Goal: Information Seeking & Learning: Learn about a topic

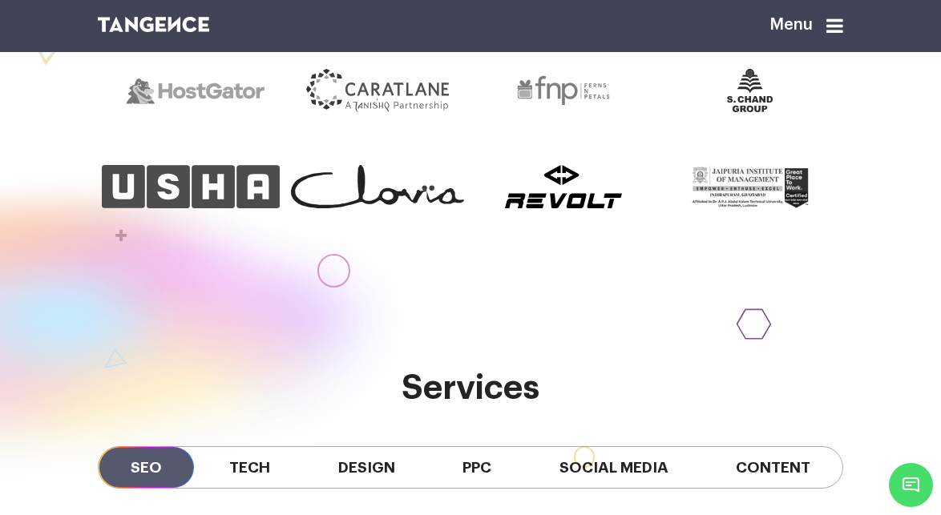
scroll to position [858, 0]
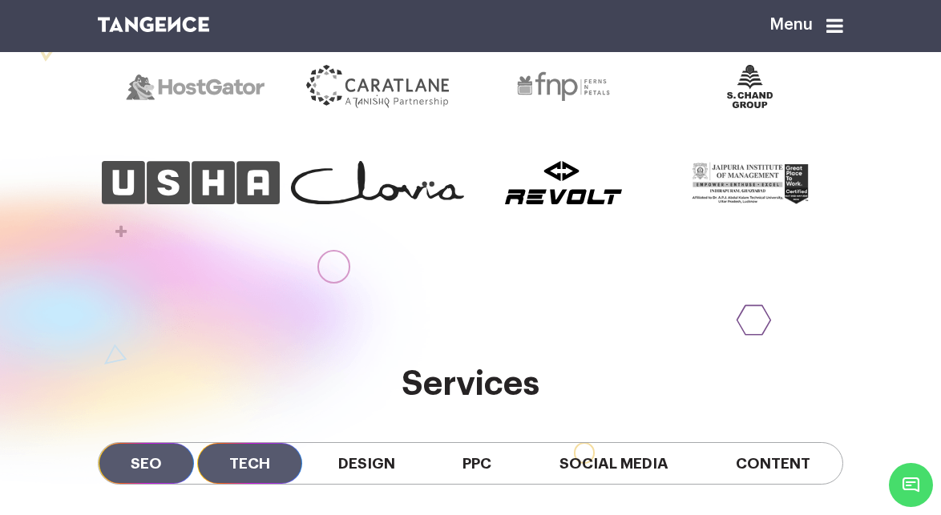
click at [259, 455] on span "Tech" at bounding box center [249, 463] width 105 height 41
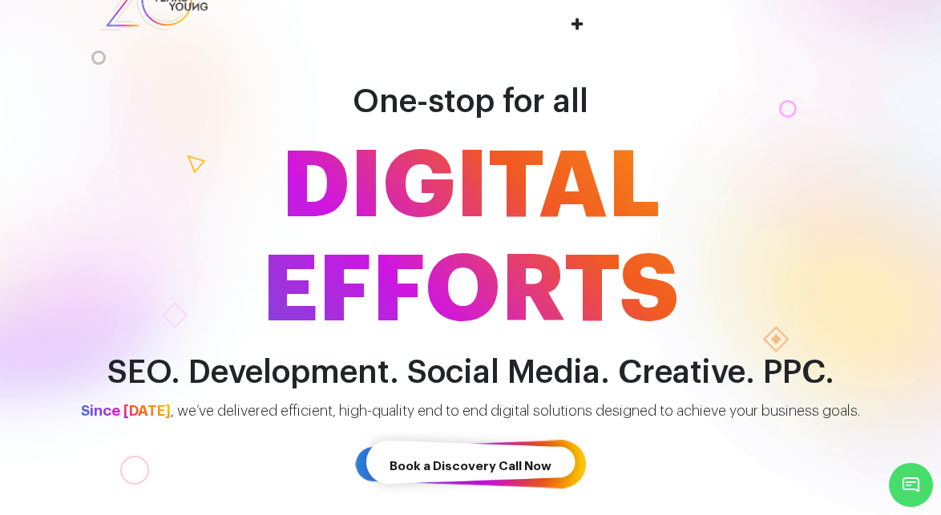
scroll to position [0, 0]
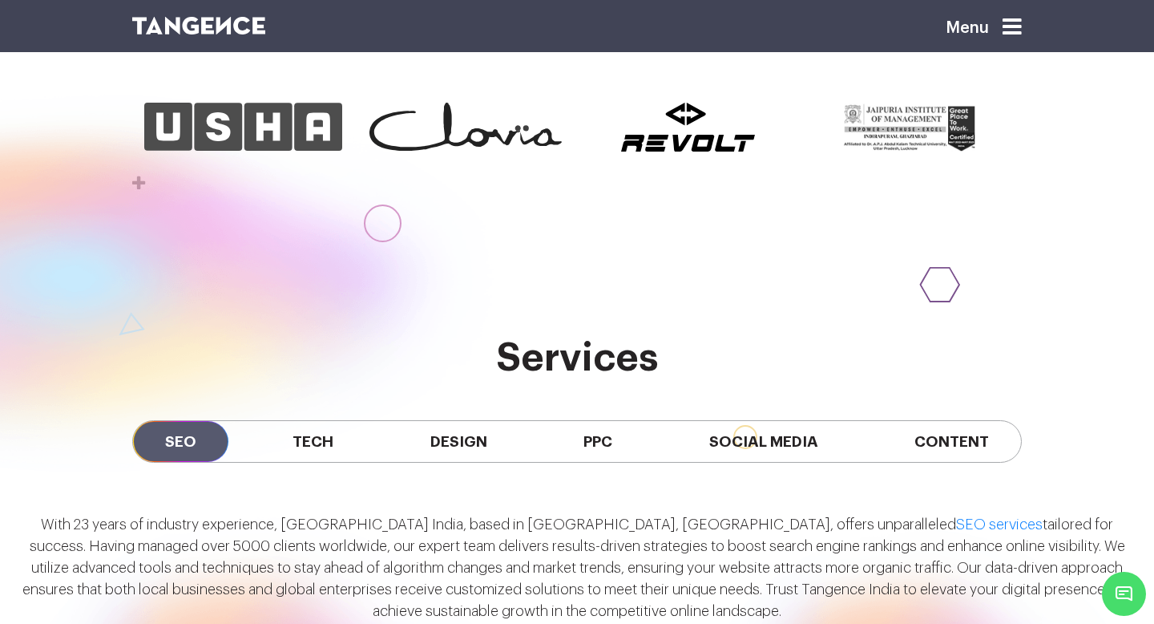
scroll to position [1130, 0]
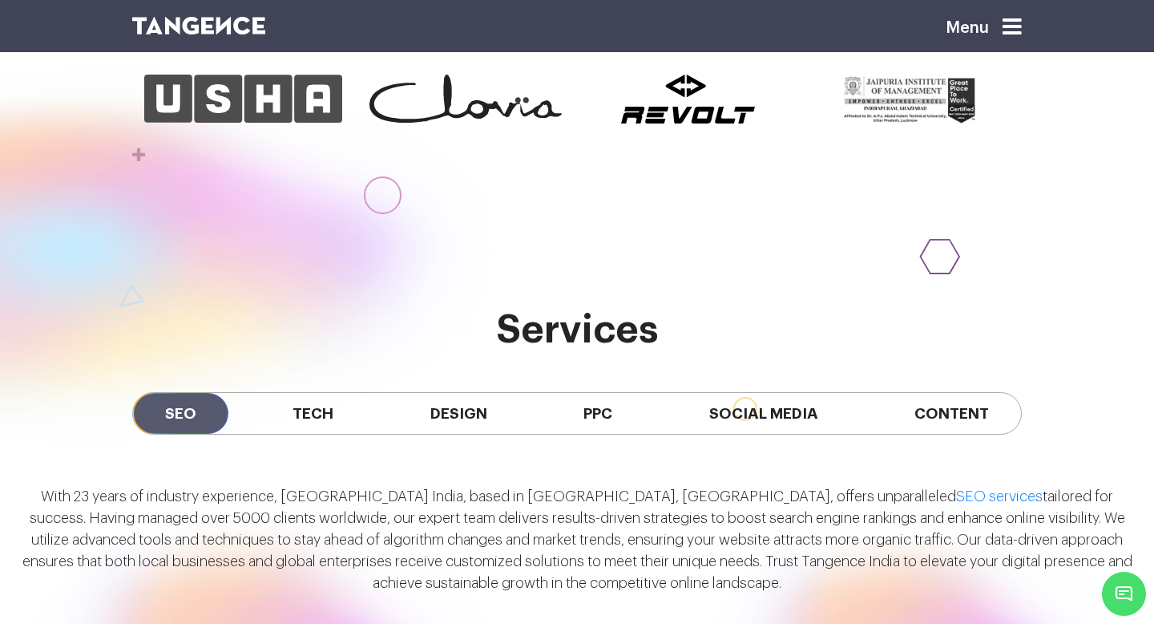
click at [334, 412] on span "Tech" at bounding box center [312, 413] width 105 height 41
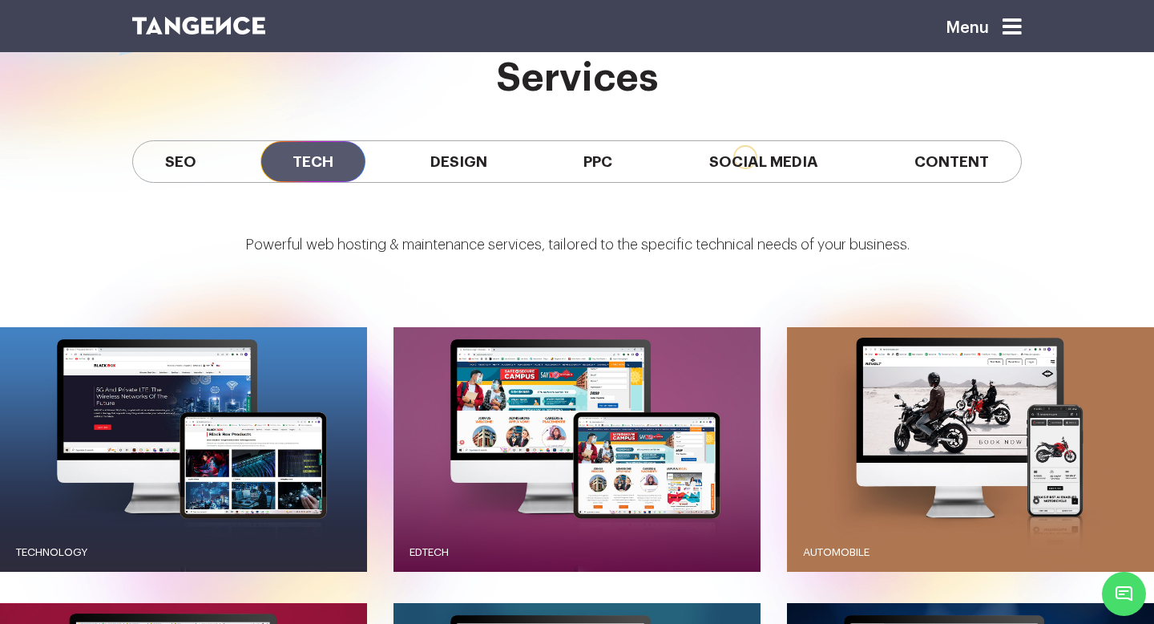
scroll to position [1379, 0]
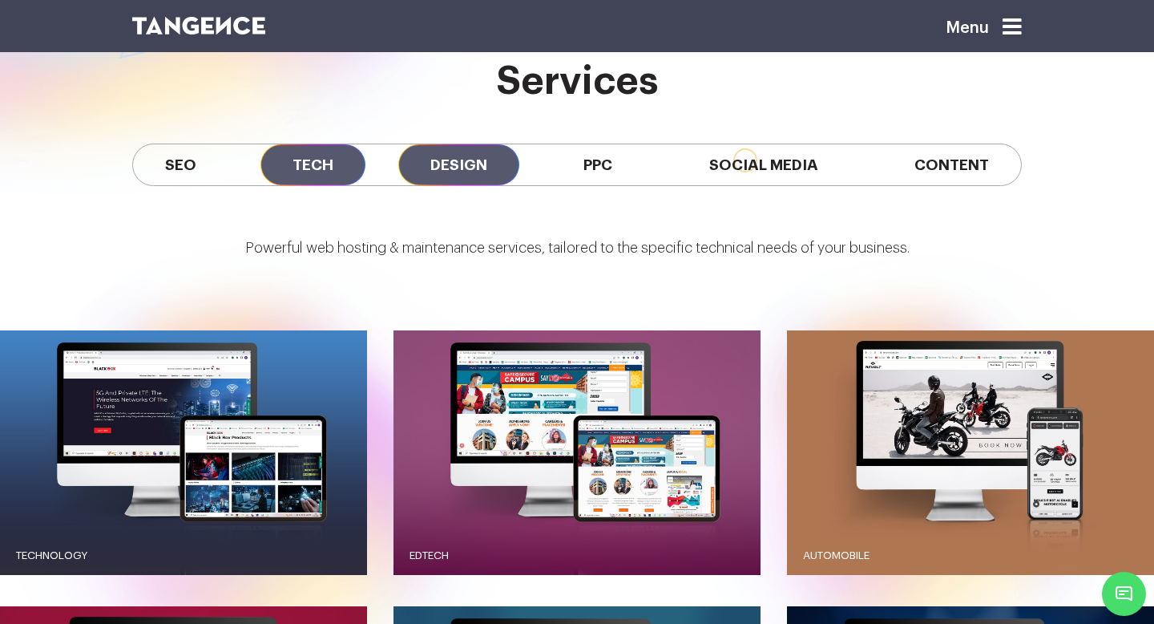
click at [450, 169] on span "Design" at bounding box center [458, 164] width 121 height 41
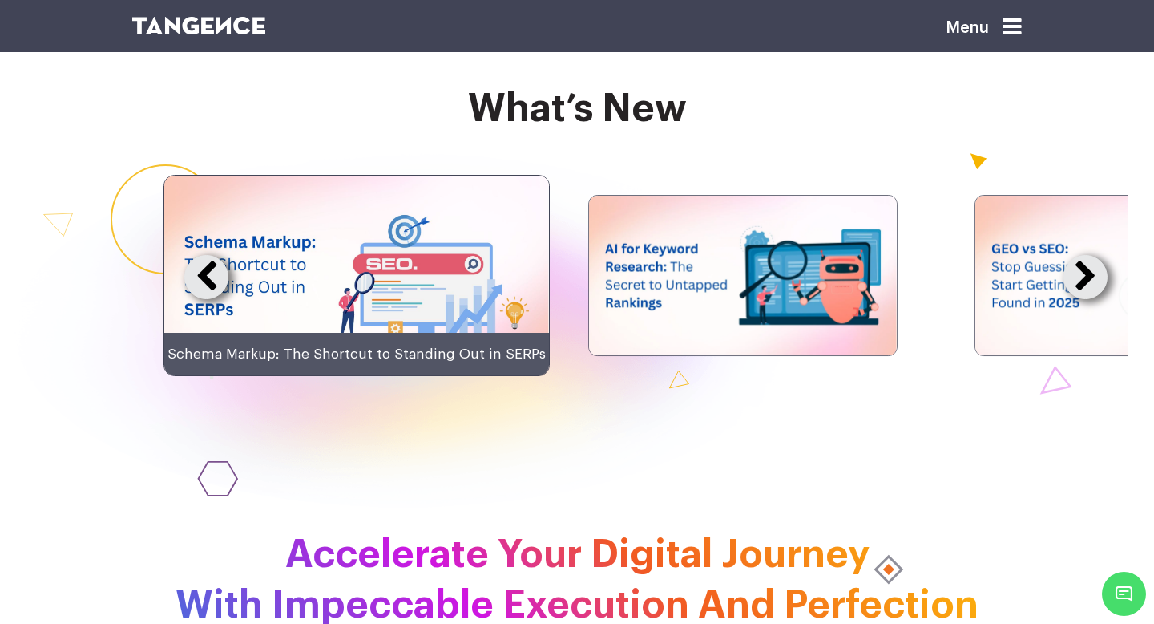
scroll to position [3380, 0]
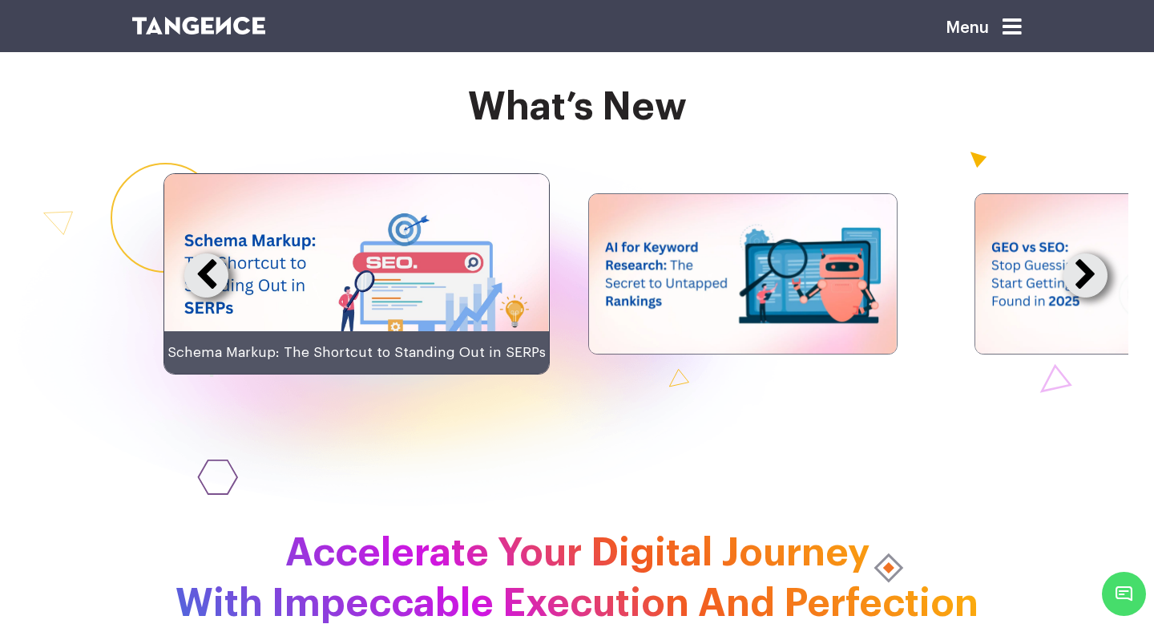
click at [940, 297] on button at bounding box center [1086, 275] width 44 height 44
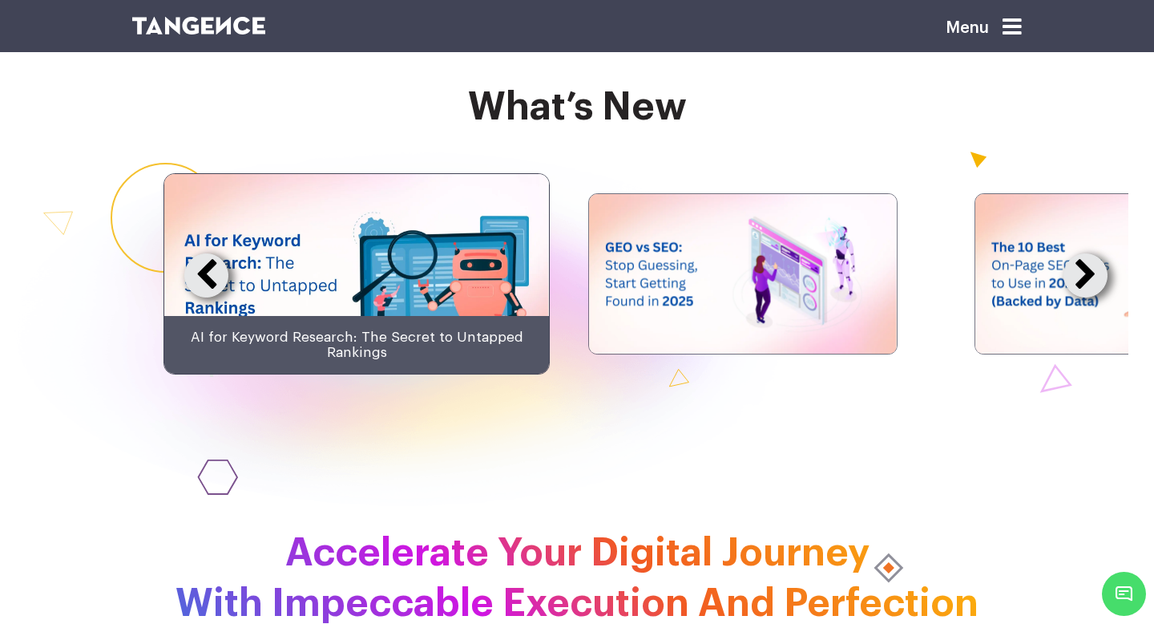
click at [940, 297] on button at bounding box center [1086, 275] width 44 height 44
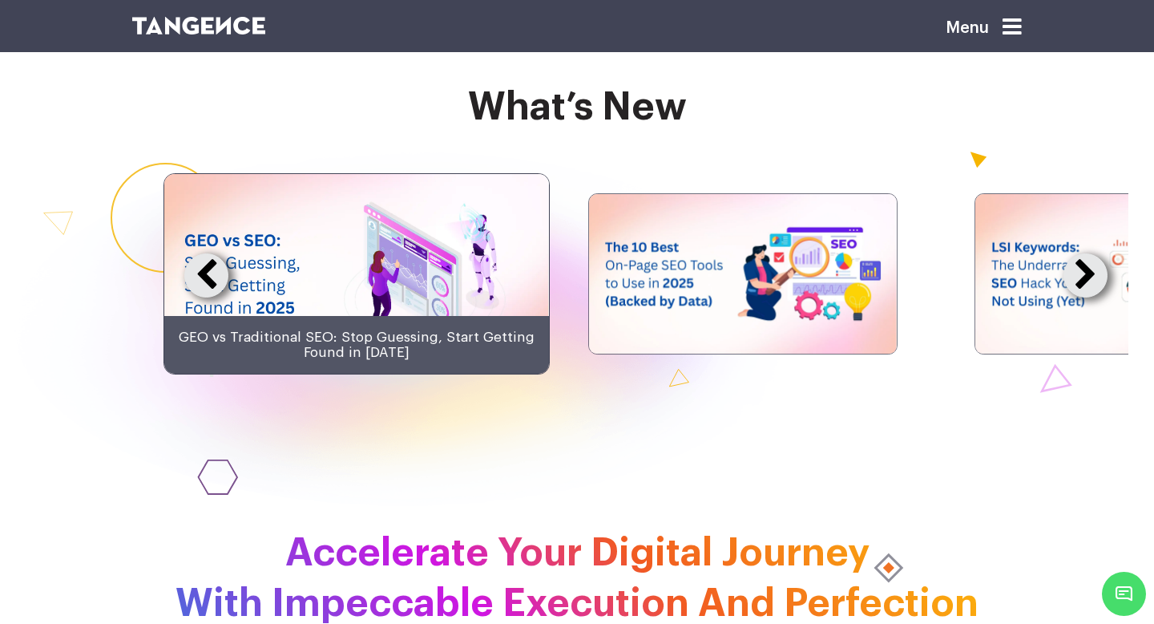
click at [940, 297] on button at bounding box center [1086, 275] width 44 height 44
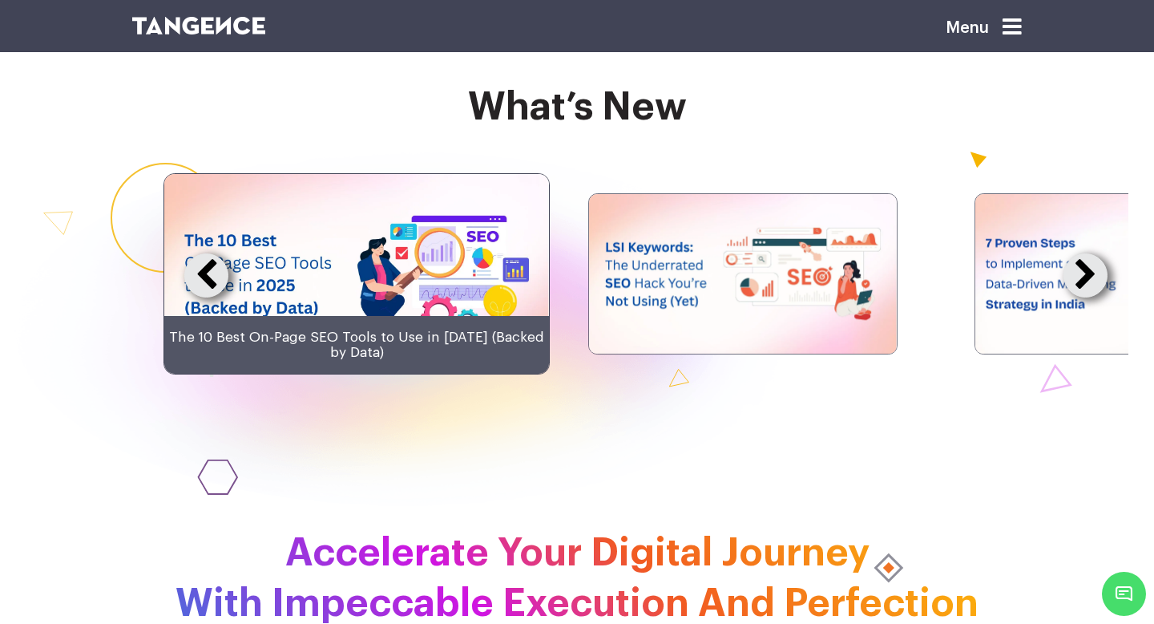
click at [940, 297] on button at bounding box center [1086, 275] width 44 height 44
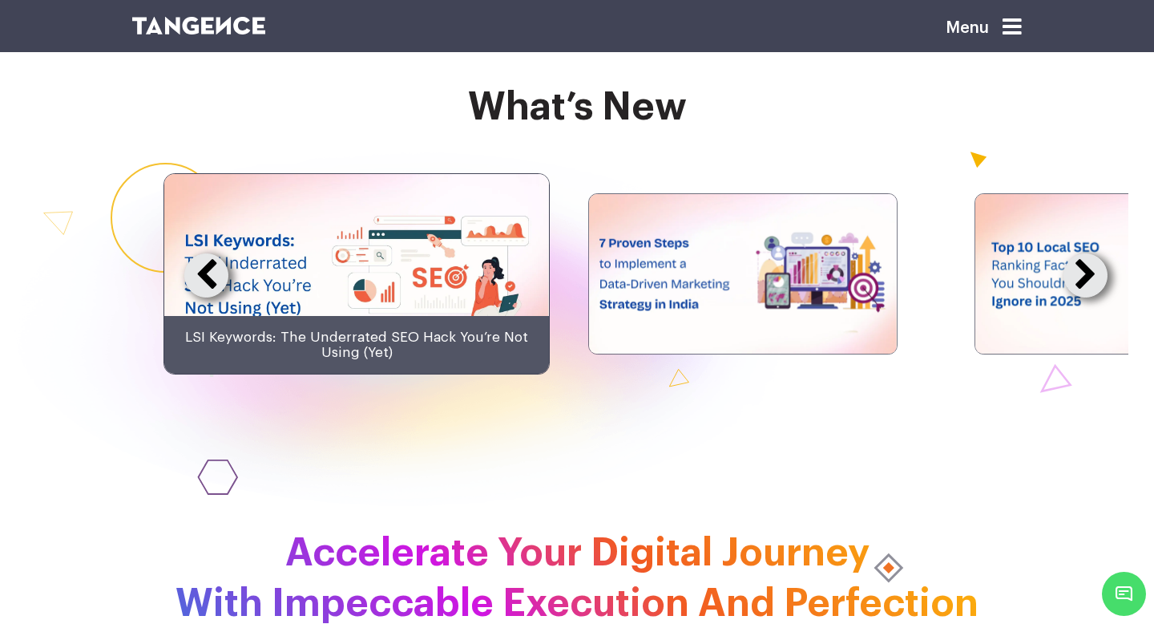
click at [940, 297] on button at bounding box center [1086, 275] width 44 height 44
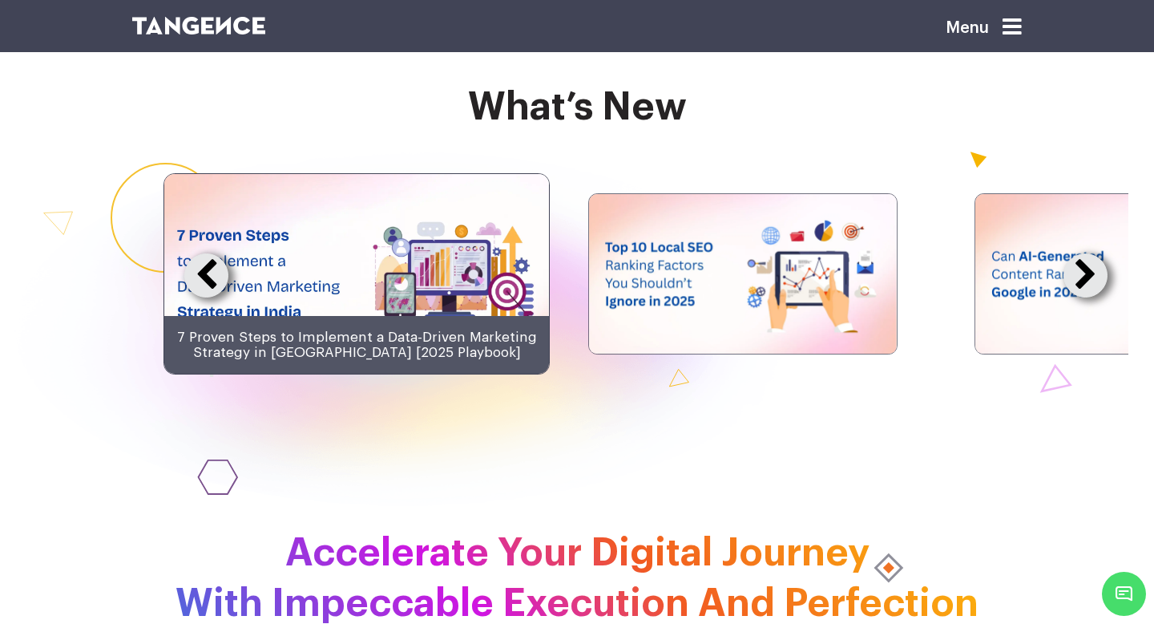
click at [940, 297] on button at bounding box center [1086, 275] width 44 height 44
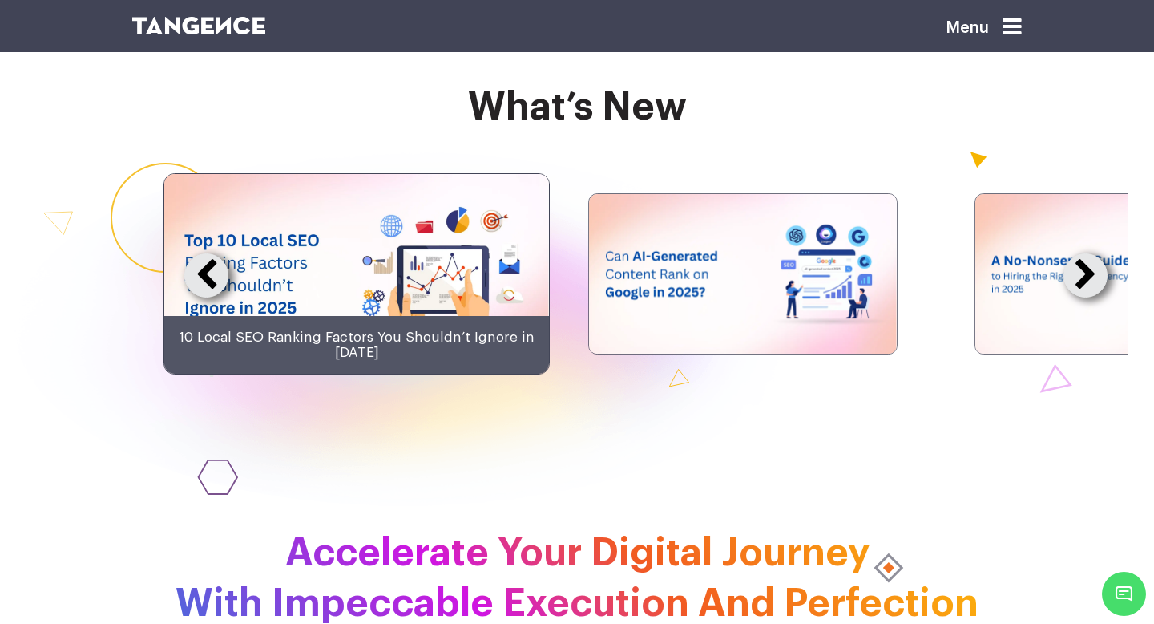
click at [940, 297] on button at bounding box center [1086, 275] width 44 height 44
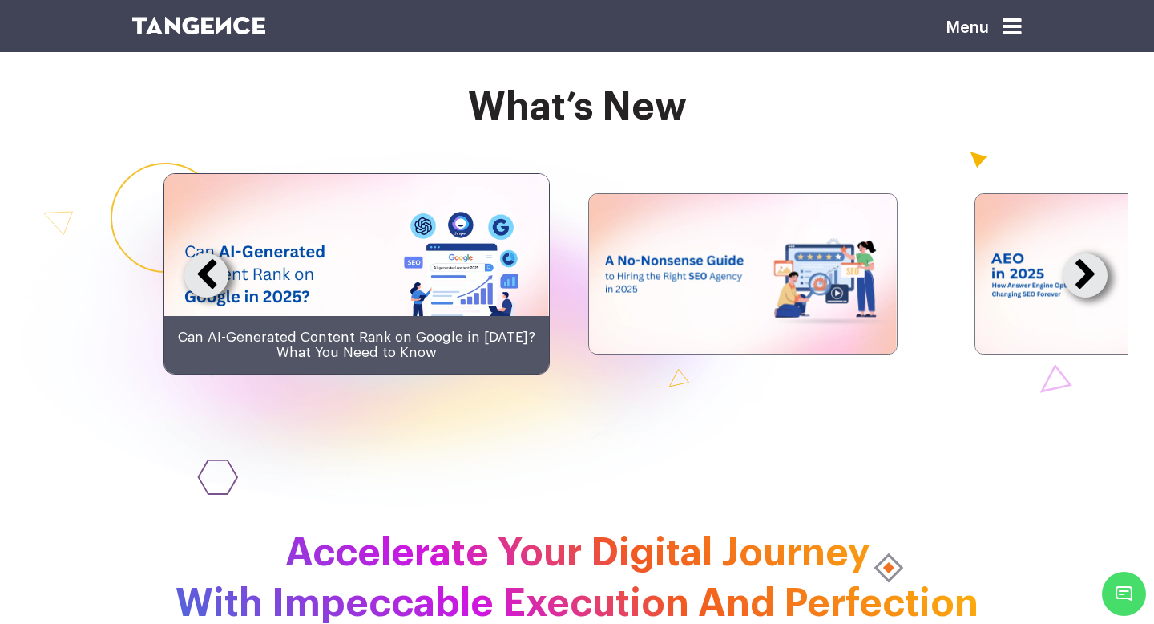
click at [940, 297] on button at bounding box center [1086, 275] width 44 height 44
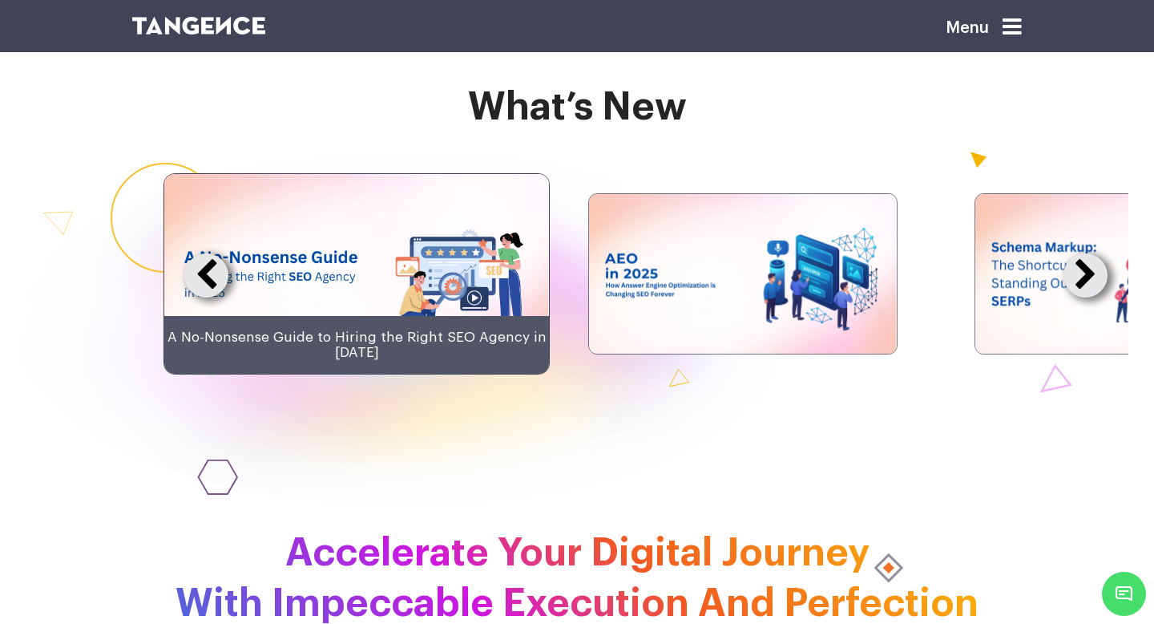
click at [940, 297] on button at bounding box center [1086, 275] width 44 height 44
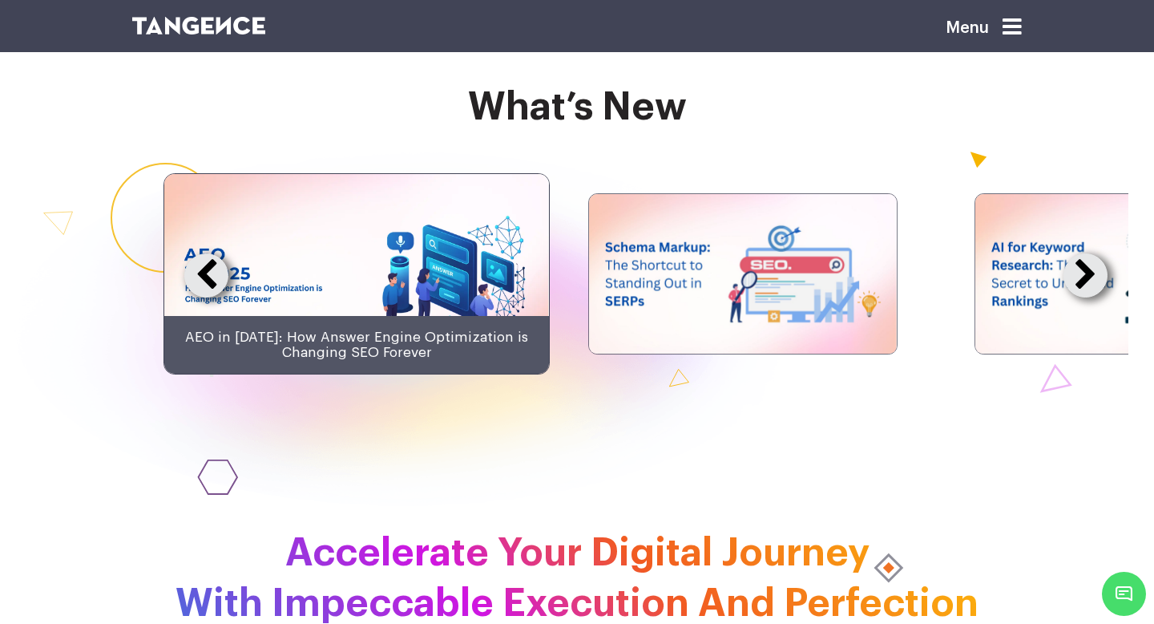
click at [940, 297] on button at bounding box center [1086, 275] width 44 height 44
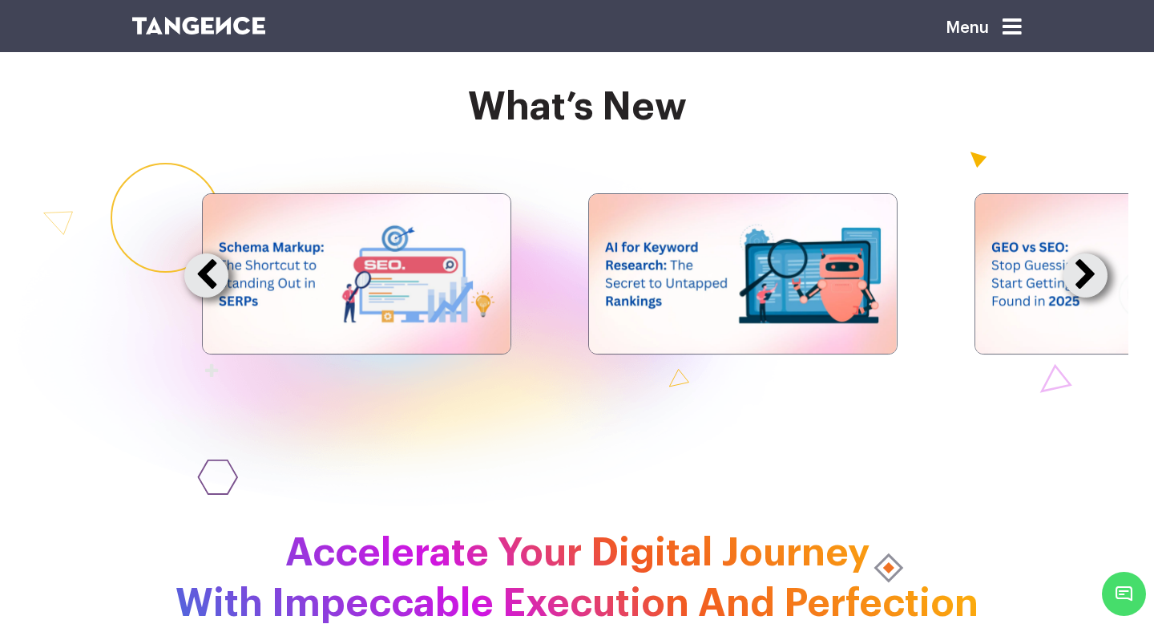
click at [940, 297] on button at bounding box center [1086, 275] width 44 height 44
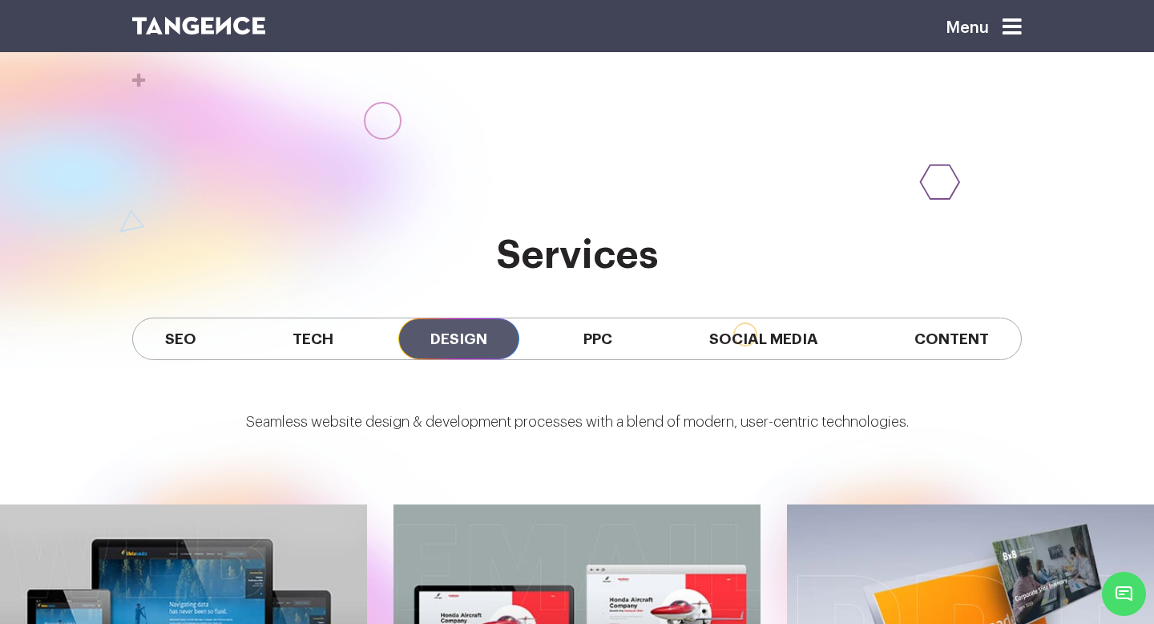
scroll to position [1188, 0]
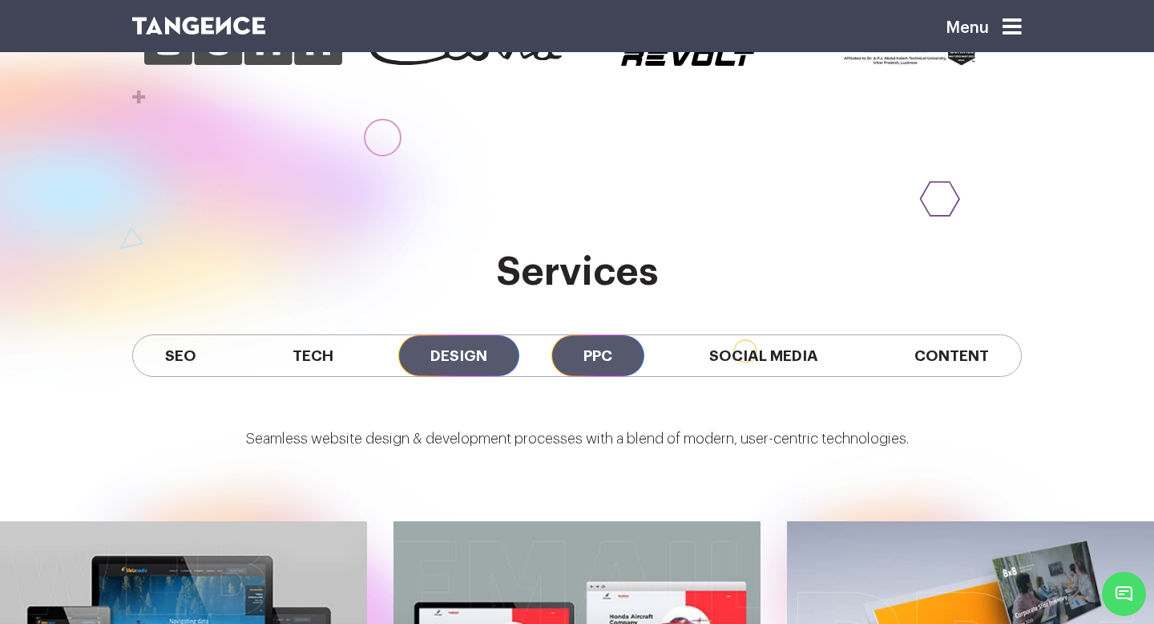
click at [612, 352] on span "PPC" at bounding box center [597, 355] width 93 height 41
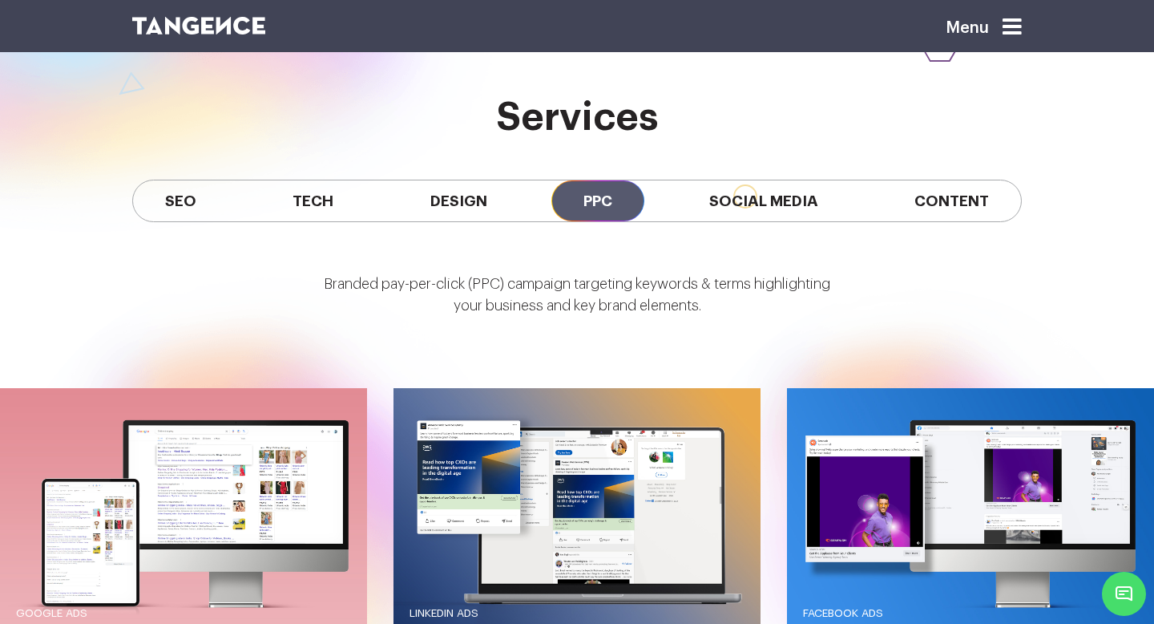
scroll to position [1335, 0]
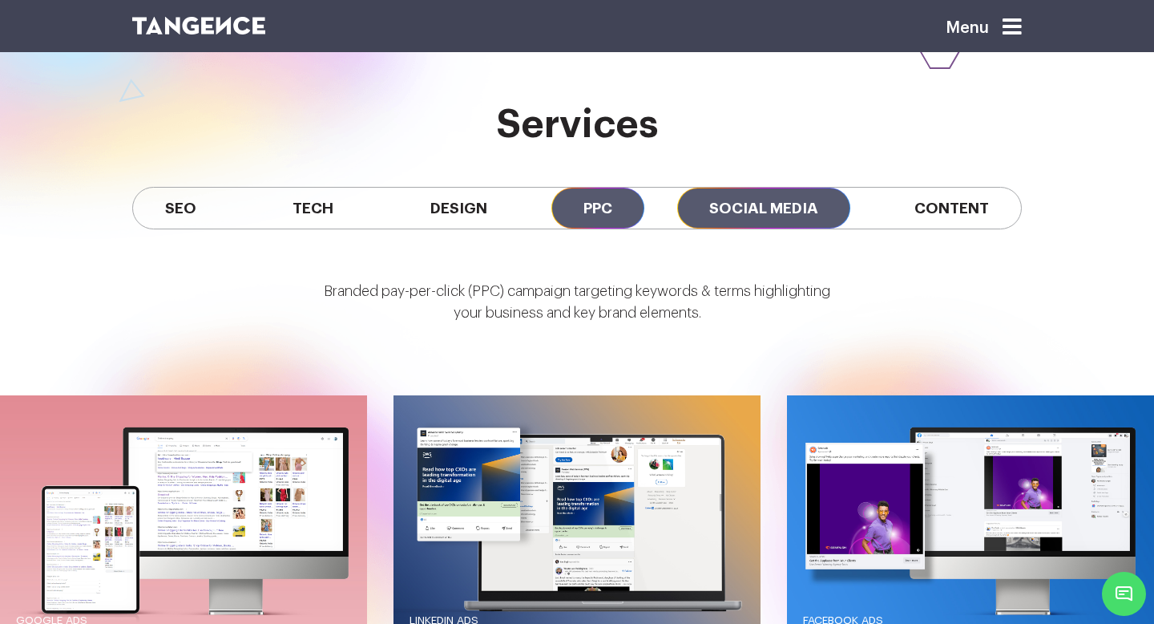
click at [734, 209] on span "Social Media" at bounding box center [763, 208] width 173 height 41
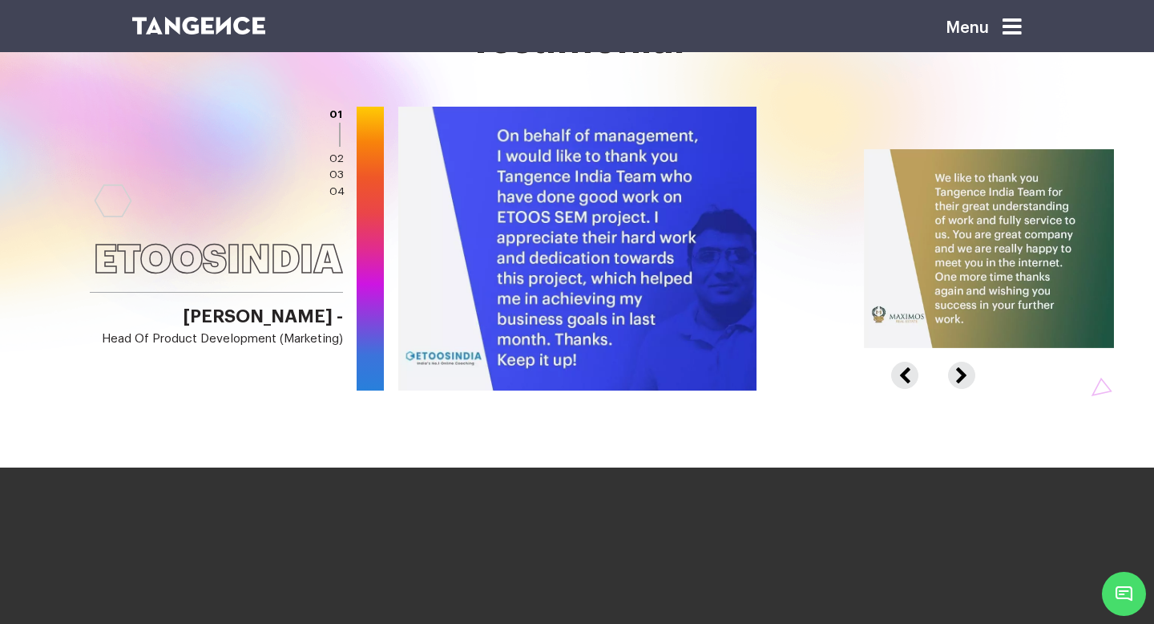
scroll to position [2318, 0]
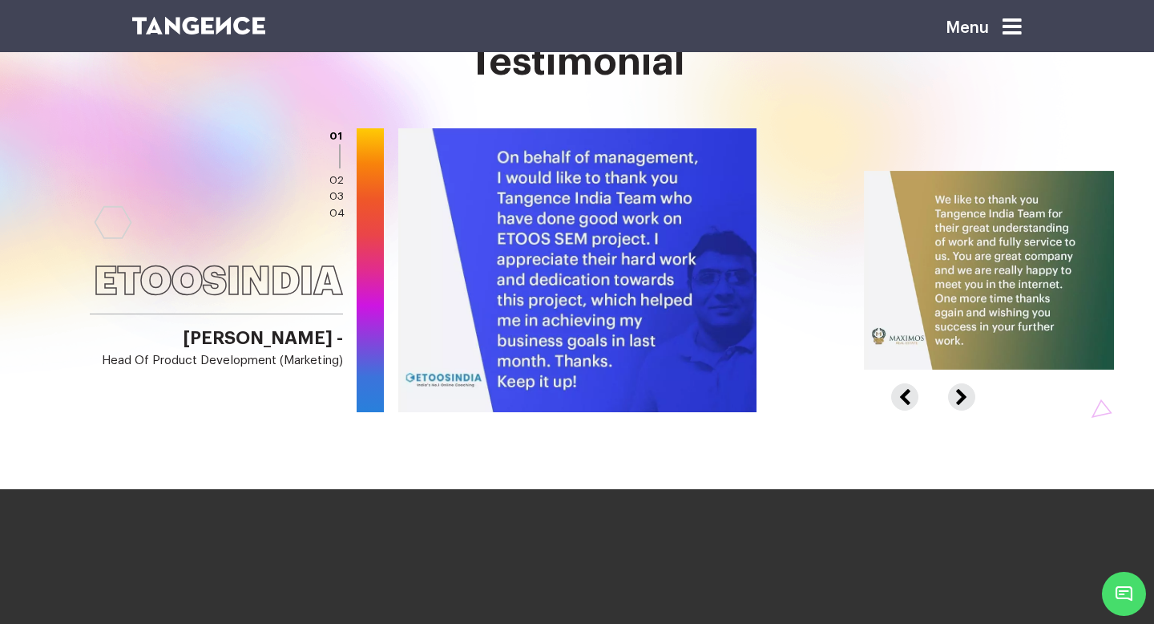
click at [940, 395] on button "Next" at bounding box center [959, 389] width 23 height 12
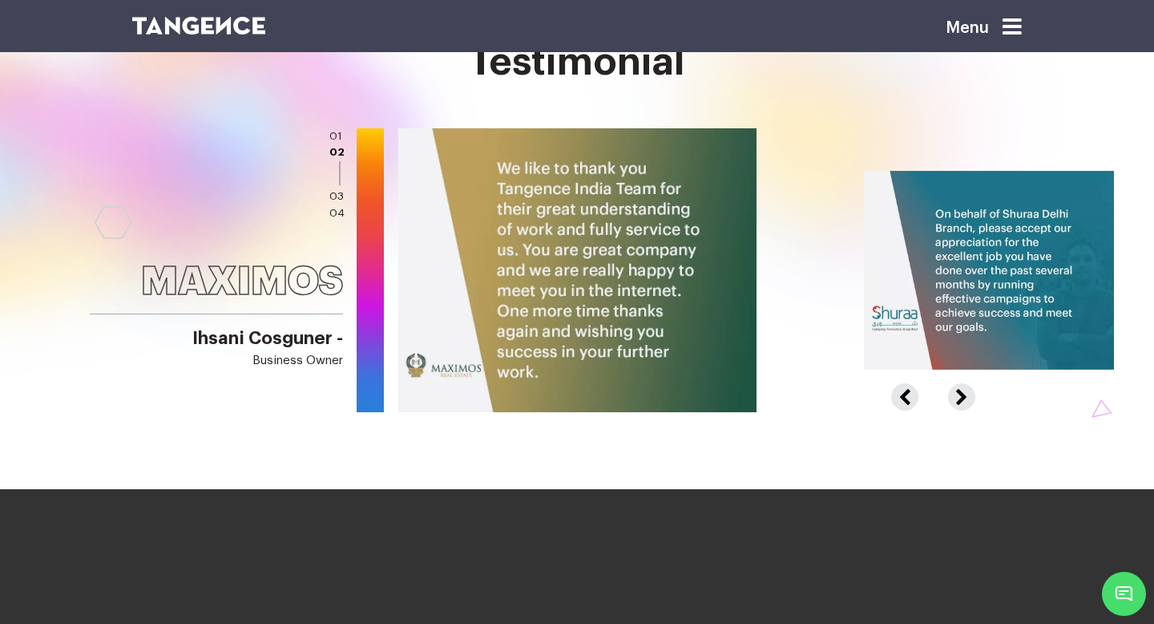
click at [940, 395] on button "Next" at bounding box center [959, 389] width 23 height 12
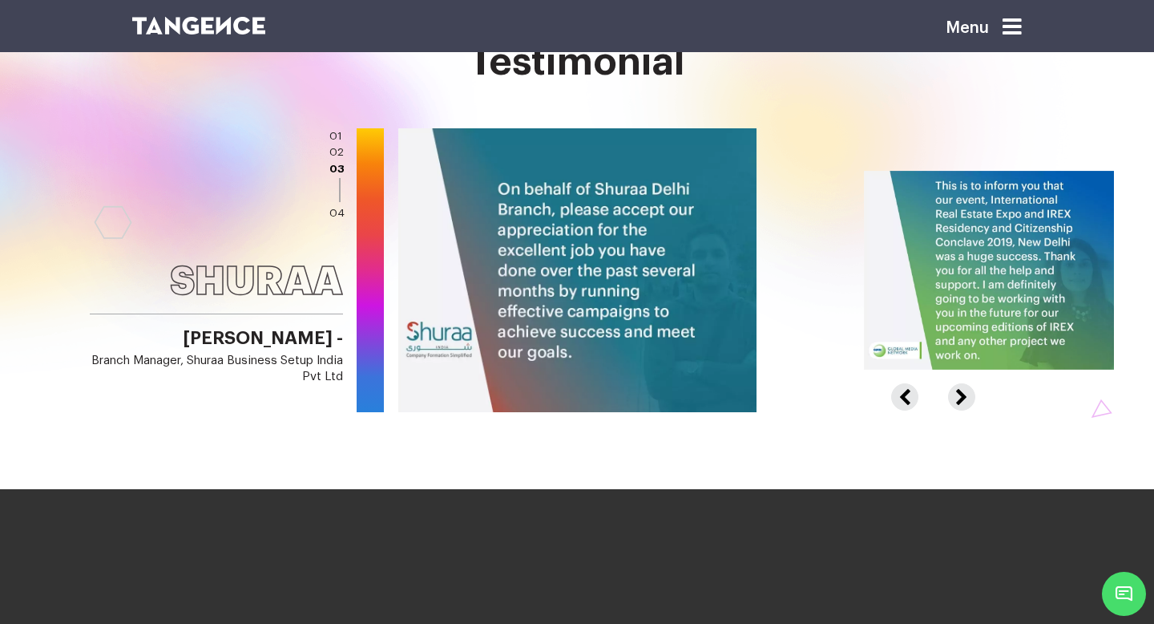
click at [940, 395] on button "Next" at bounding box center [959, 389] width 23 height 12
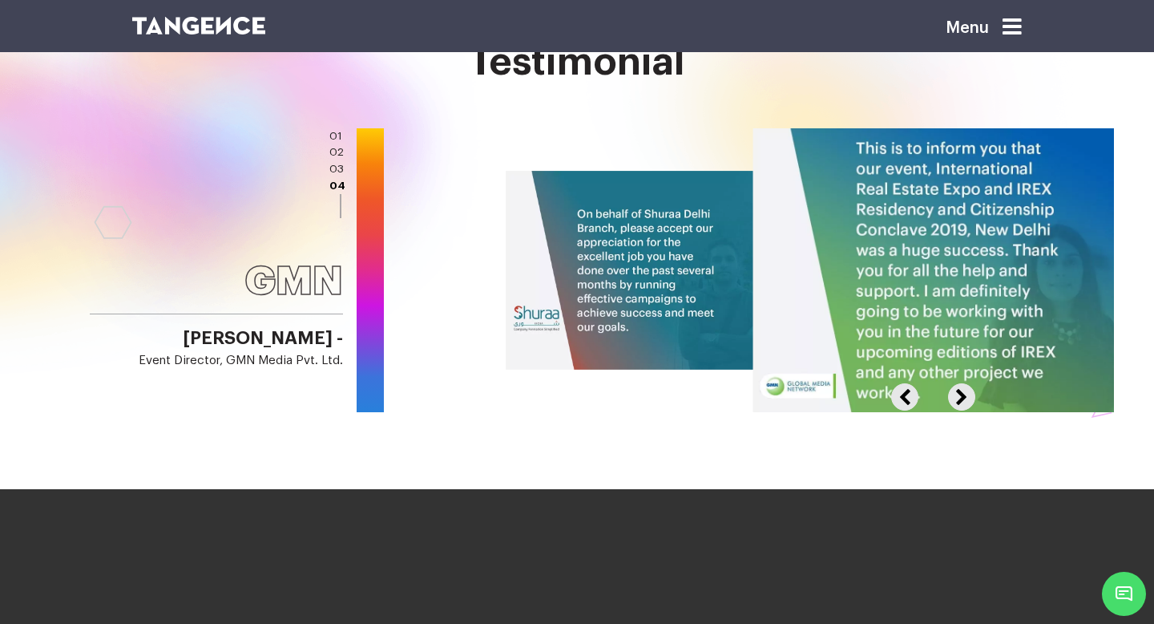
click at [940, 395] on button "Next" at bounding box center [959, 389] width 23 height 12
click at [940, 390] on button "Next" at bounding box center [959, 389] width 23 height 12
click at [909, 391] on button "Previous" at bounding box center [913, 389] width 44 height 12
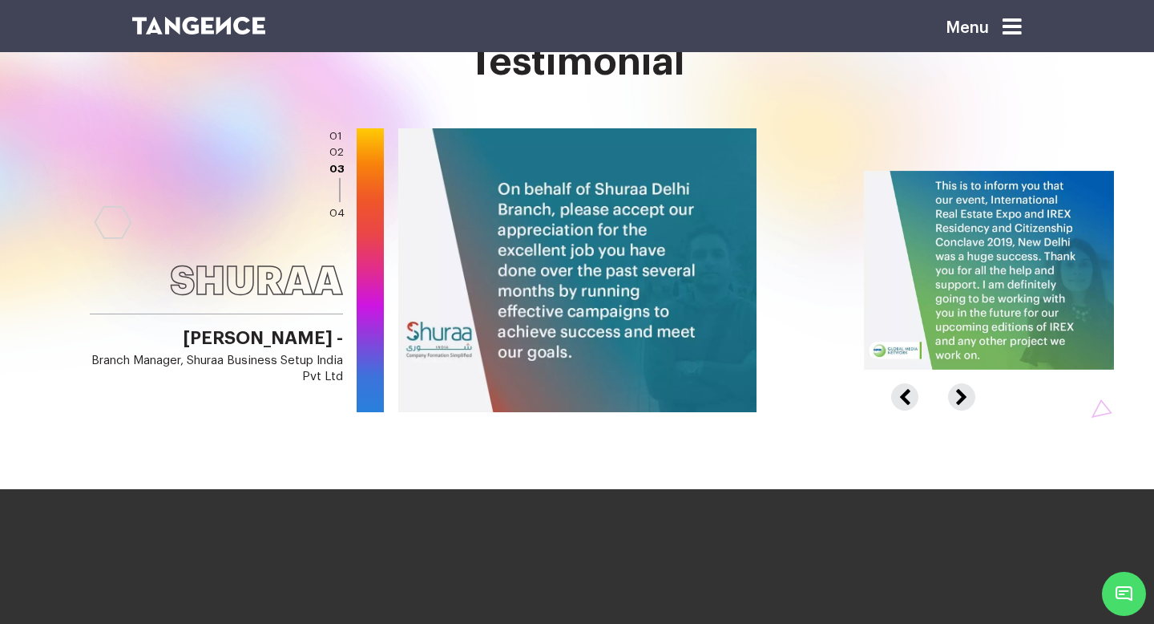
click at [913, 388] on button "Previous" at bounding box center [913, 389] width 44 height 12
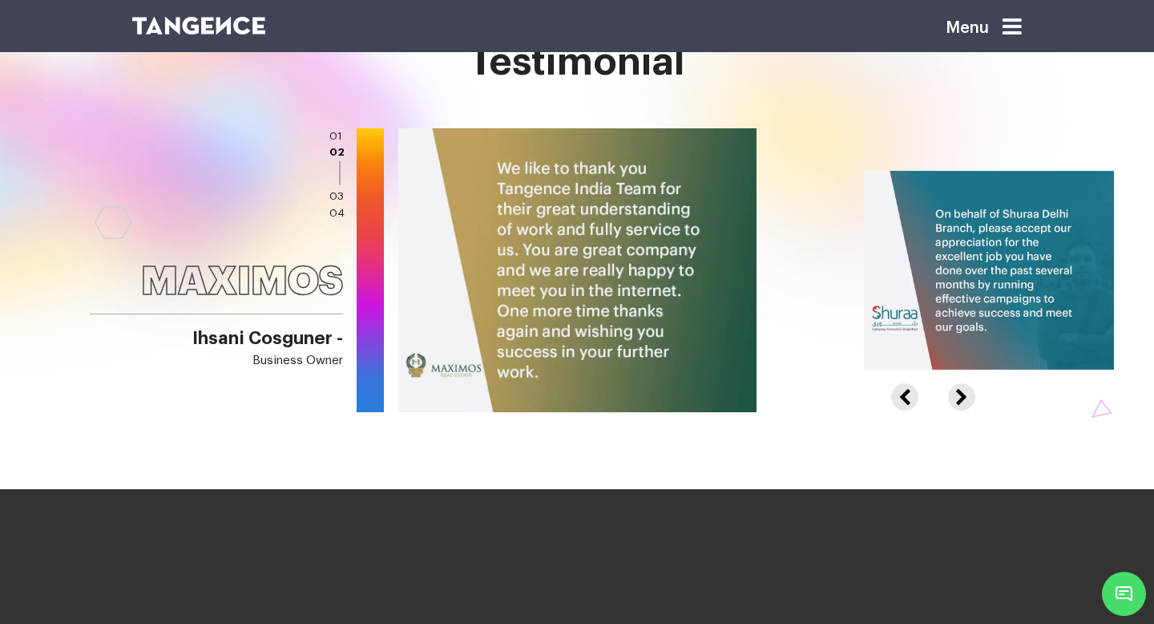
click at [913, 388] on button "Previous" at bounding box center [913, 389] width 44 height 12
click at [940, 390] on button "Next" at bounding box center [959, 389] width 23 height 12
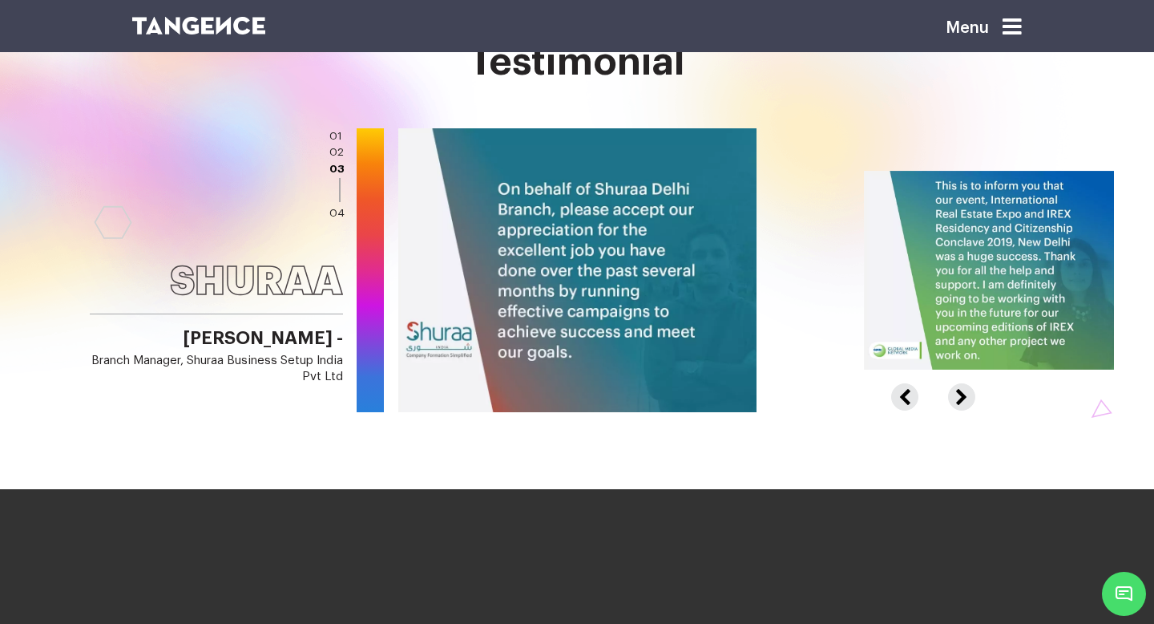
click at [940, 390] on button "Next" at bounding box center [959, 389] width 23 height 12
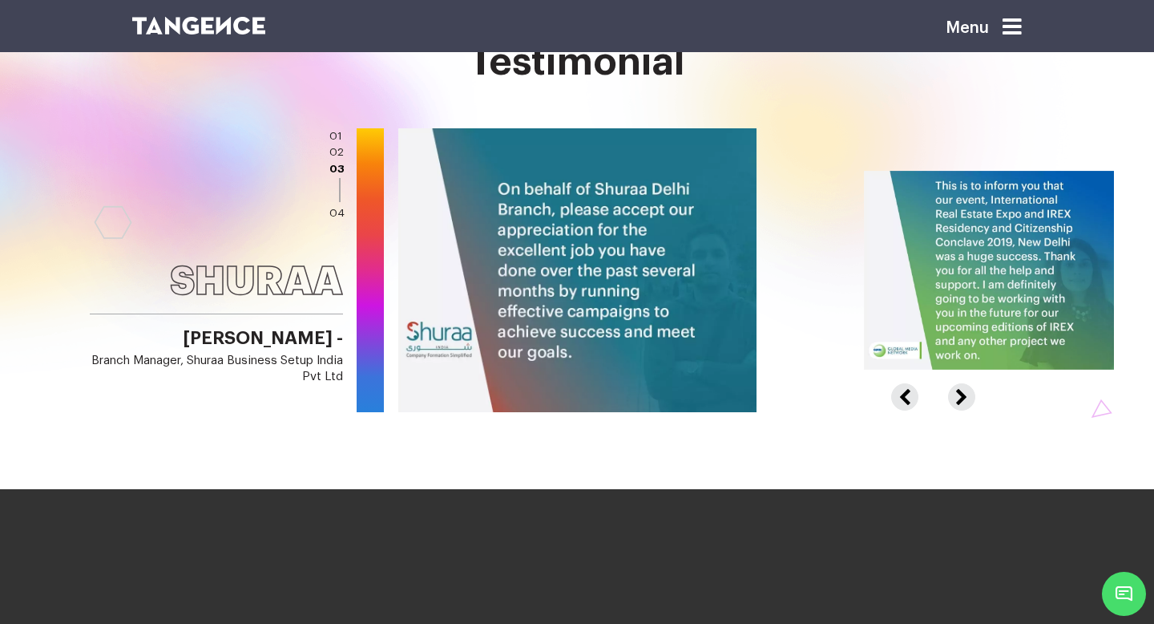
click at [940, 390] on button "Next" at bounding box center [959, 389] width 23 height 12
click at [940, 386] on button "Next" at bounding box center [959, 389] width 23 height 12
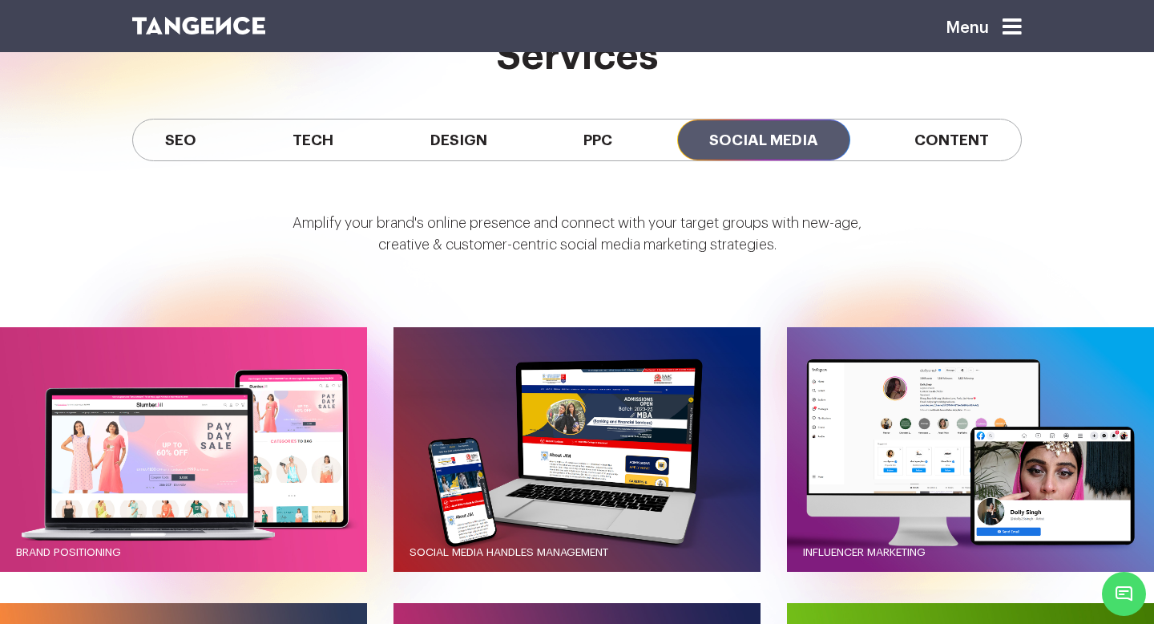
scroll to position [1211, 0]
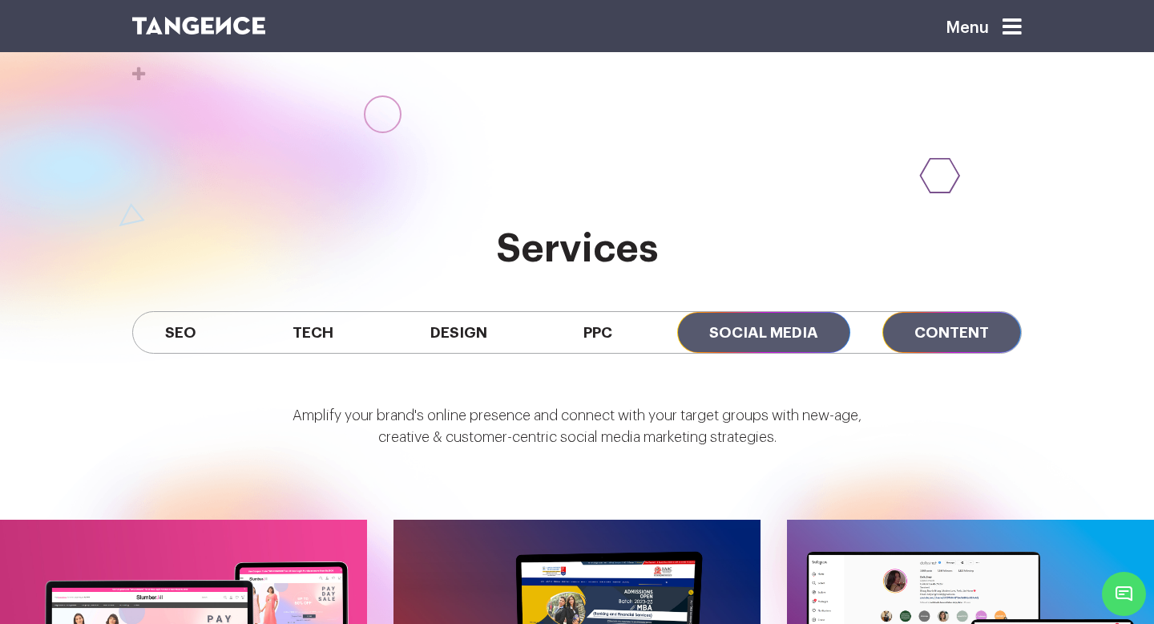
click at [927, 326] on span "Content" at bounding box center [951, 332] width 139 height 41
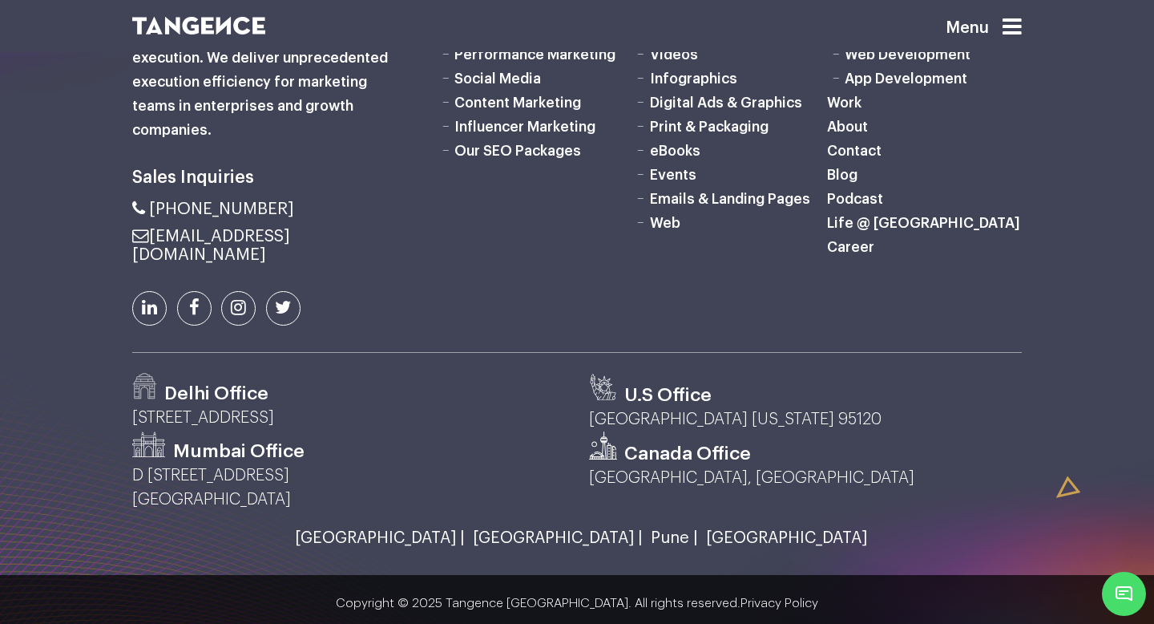
scroll to position [4634, 0]
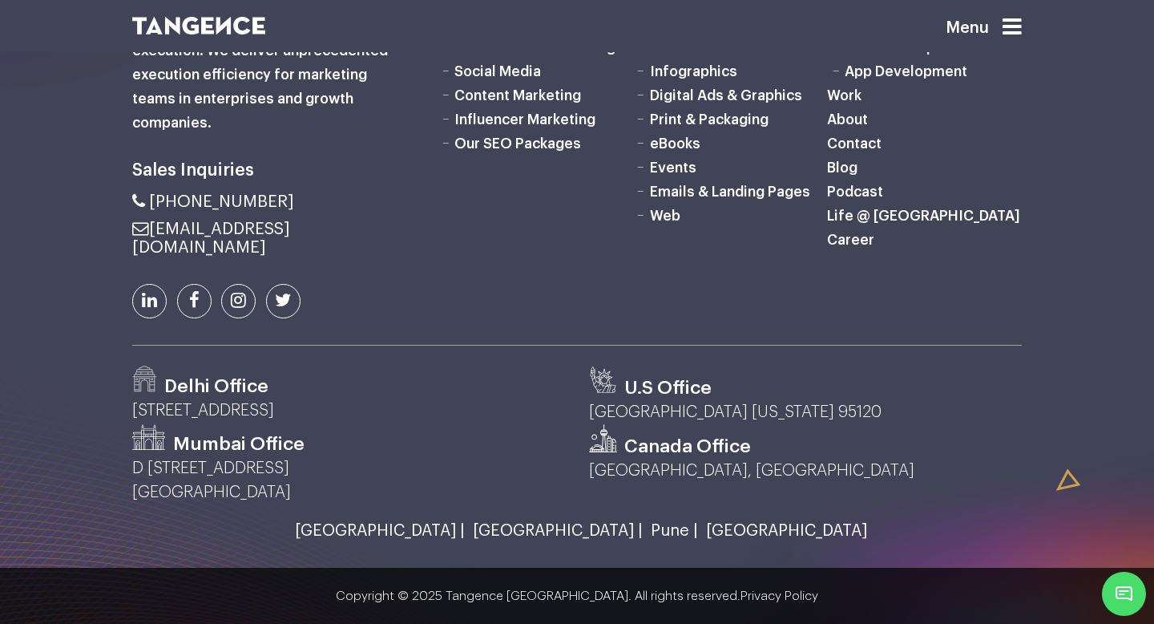
click at [643, 515] on link "Pune |" at bounding box center [670, 531] width 55 height 18
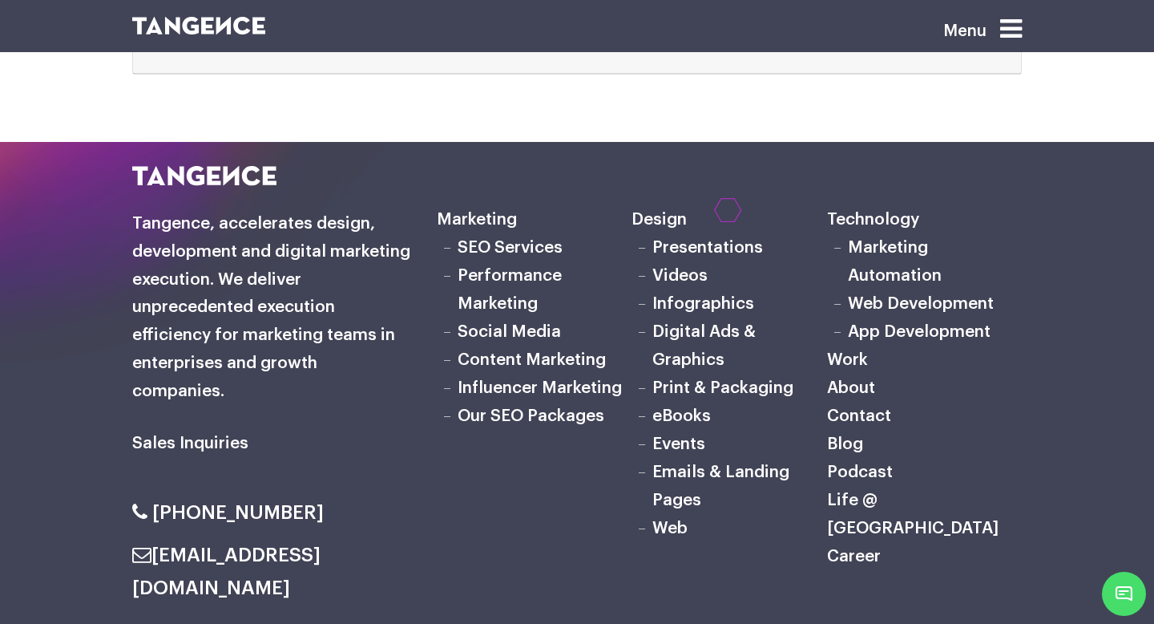
scroll to position [8370, 0]
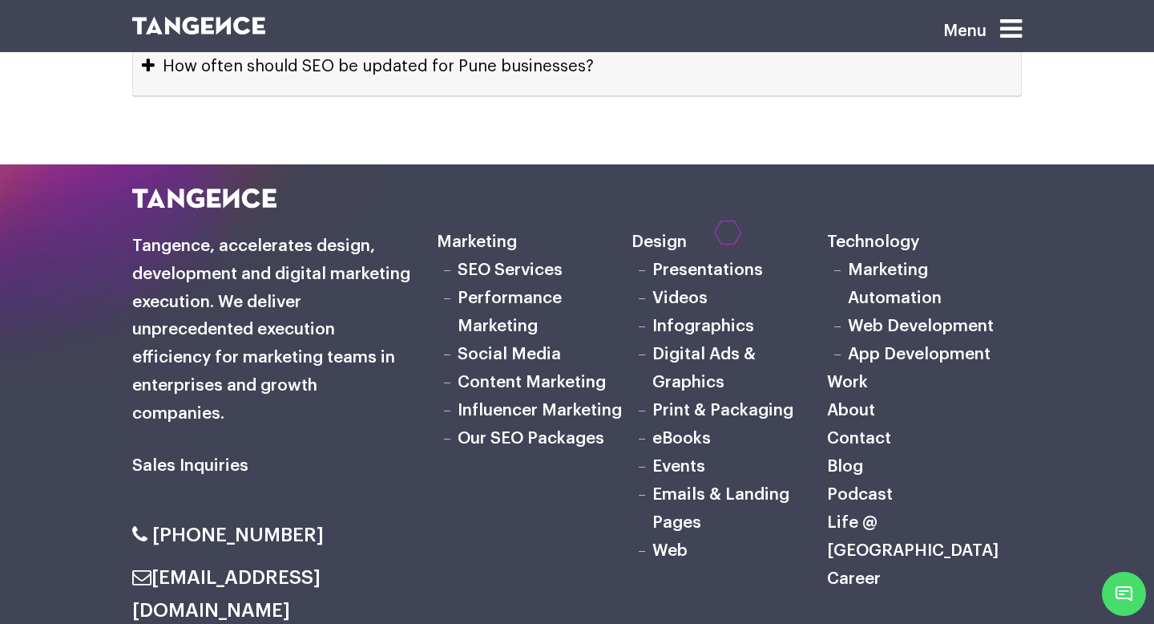
click at [520, 345] on link "Social Media" at bounding box center [509, 353] width 103 height 17
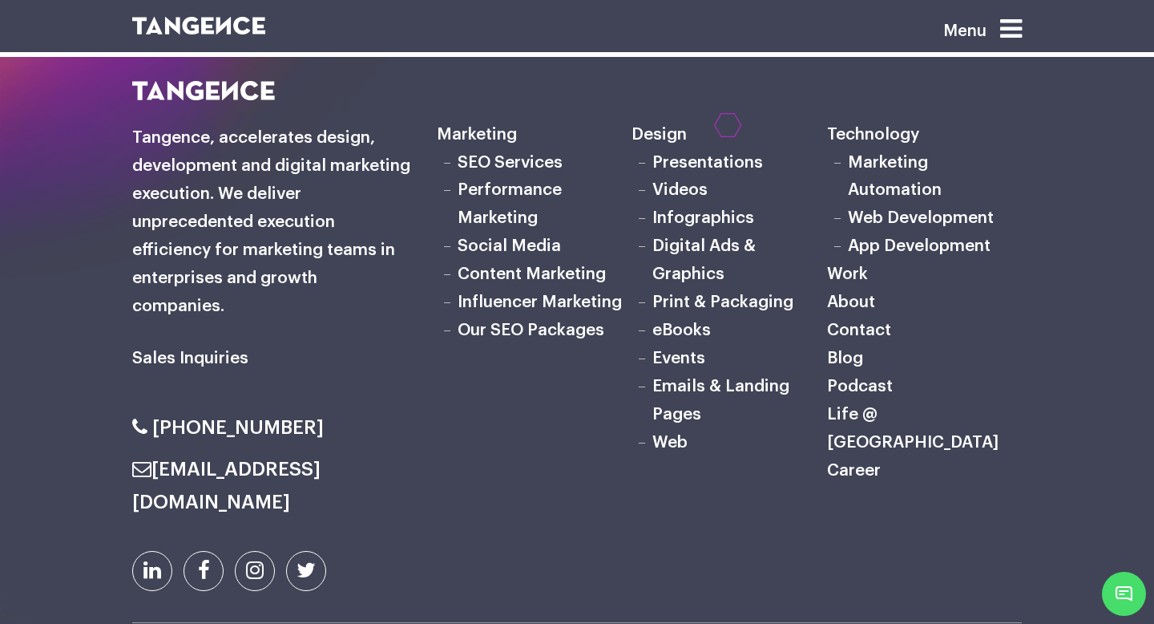
scroll to position [8754, 0]
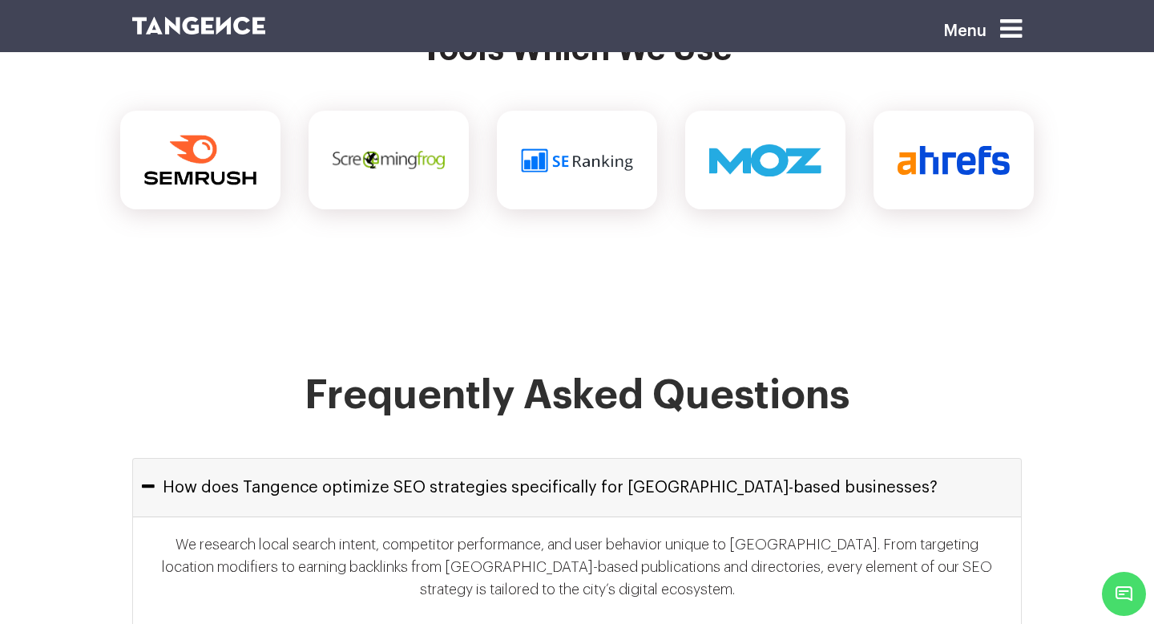
scroll to position [7223, 0]
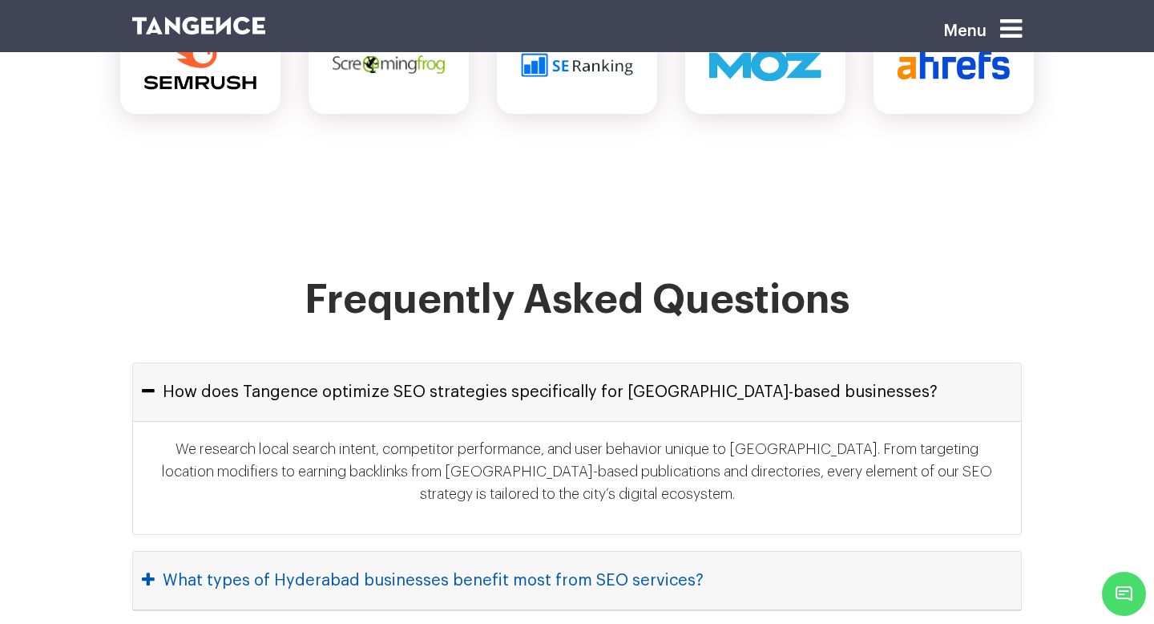
click at [556, 551] on button "What types of Hyderabad businesses benefit most from SEO services?" at bounding box center [577, 580] width 888 height 58
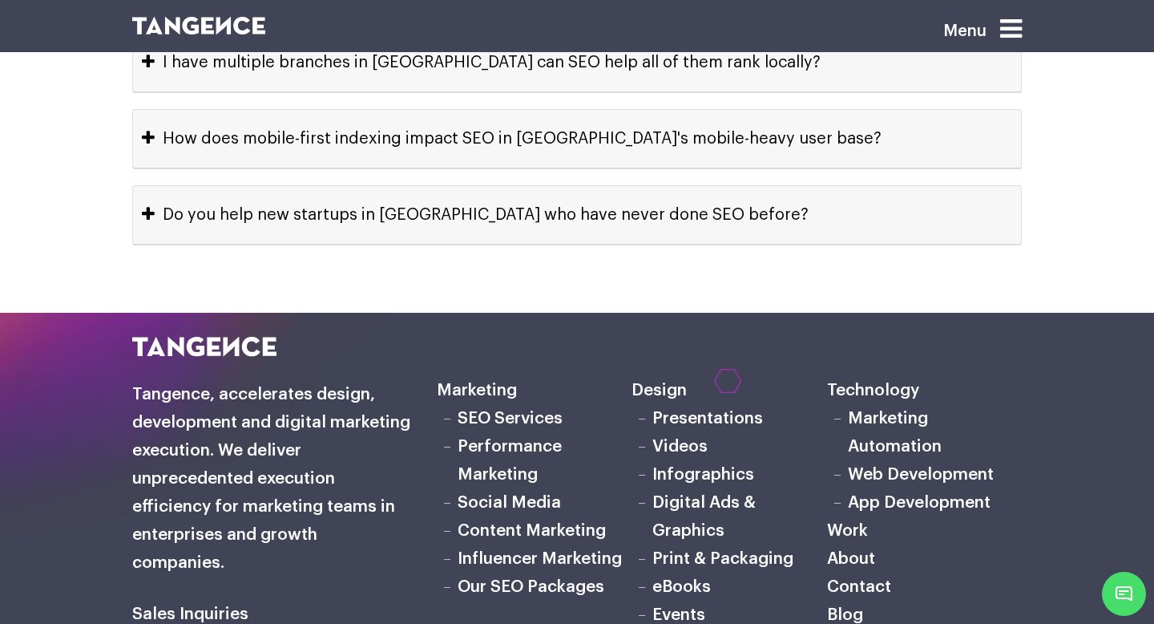
scroll to position [8552, 0]
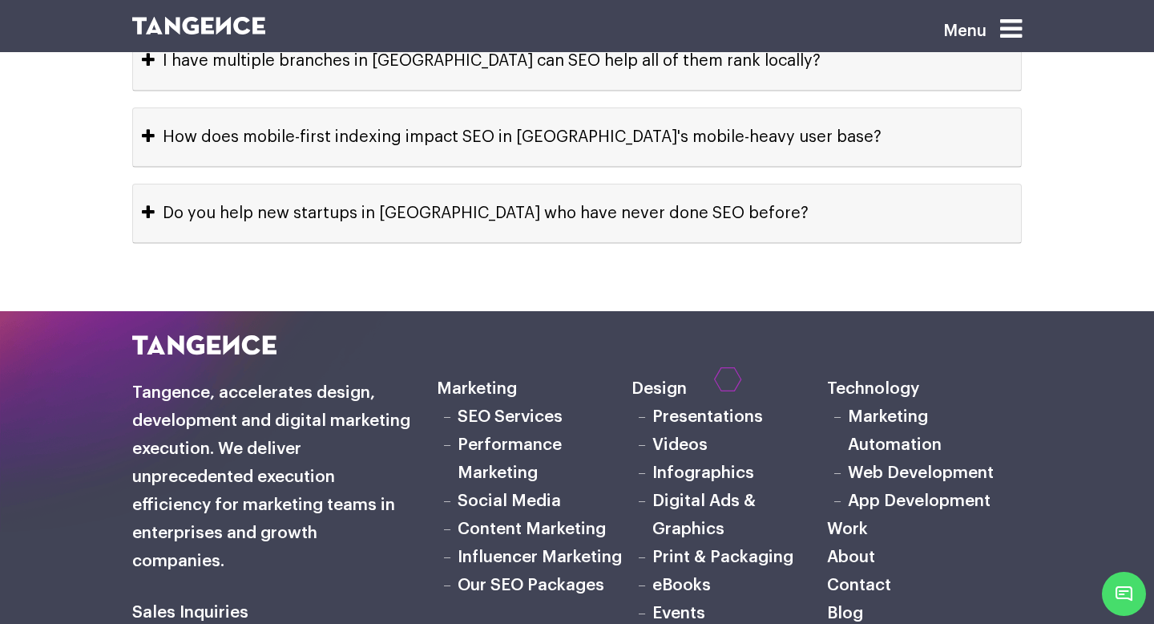
click at [518, 576] on link "Our SEO Packages" at bounding box center [531, 584] width 147 height 17
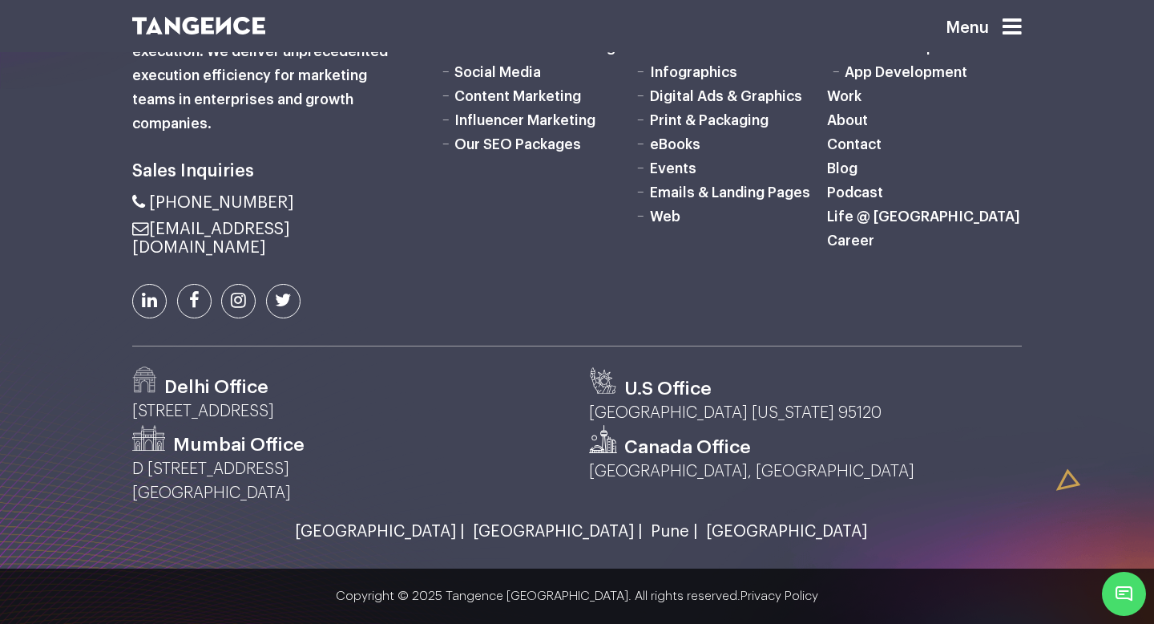
scroll to position [4699, 0]
click at [551, 533] on link "[GEOGRAPHIC_DATA] |" at bounding box center [554, 532] width 178 height 18
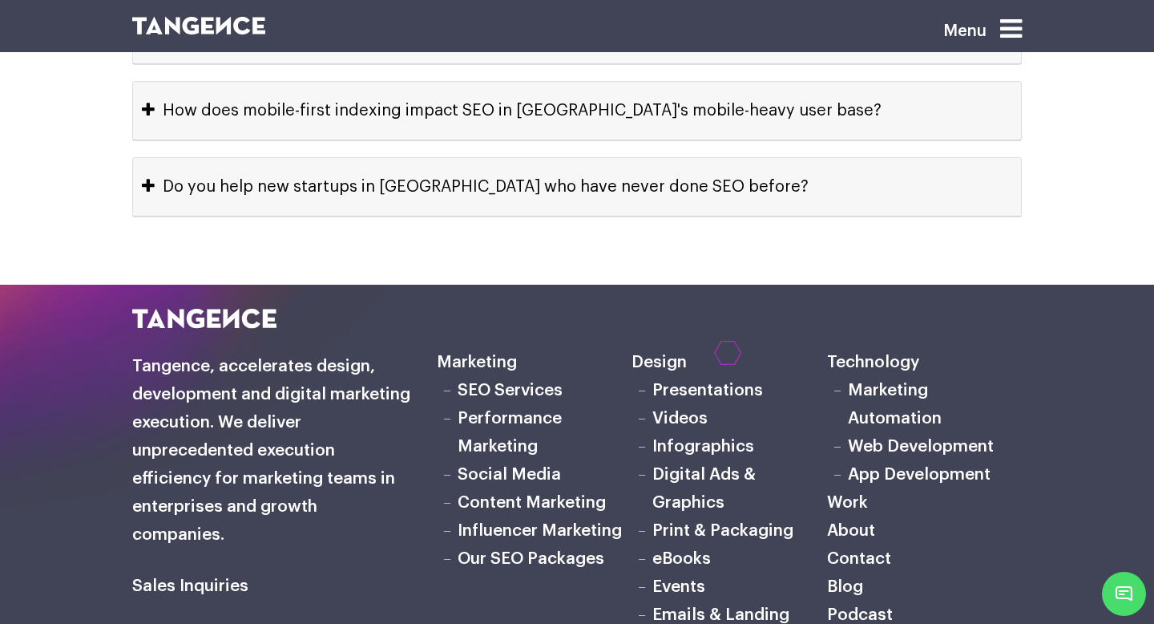
scroll to position [8564, 0]
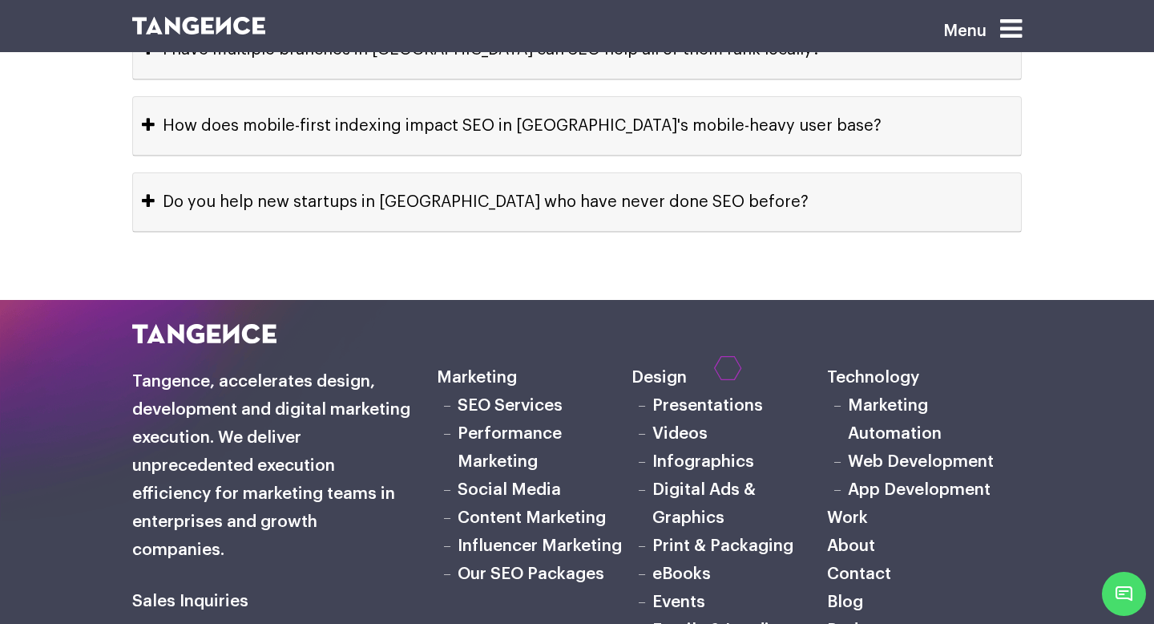
click at [1010, 32] on icon at bounding box center [1011, 29] width 22 height 26
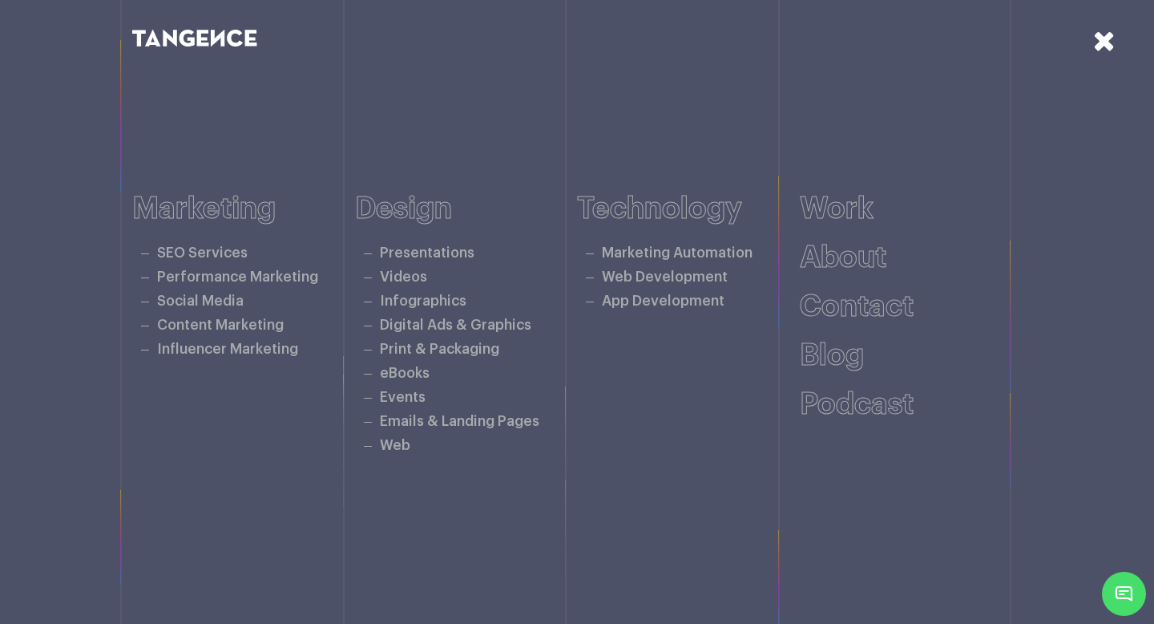
click at [62, 390] on div "Marketing SEO Services Performance Marketing Social Media Content Marketing Inf…" at bounding box center [577, 324] width 1154 height 499
click at [1101, 34] on icon at bounding box center [1104, 40] width 22 height 28
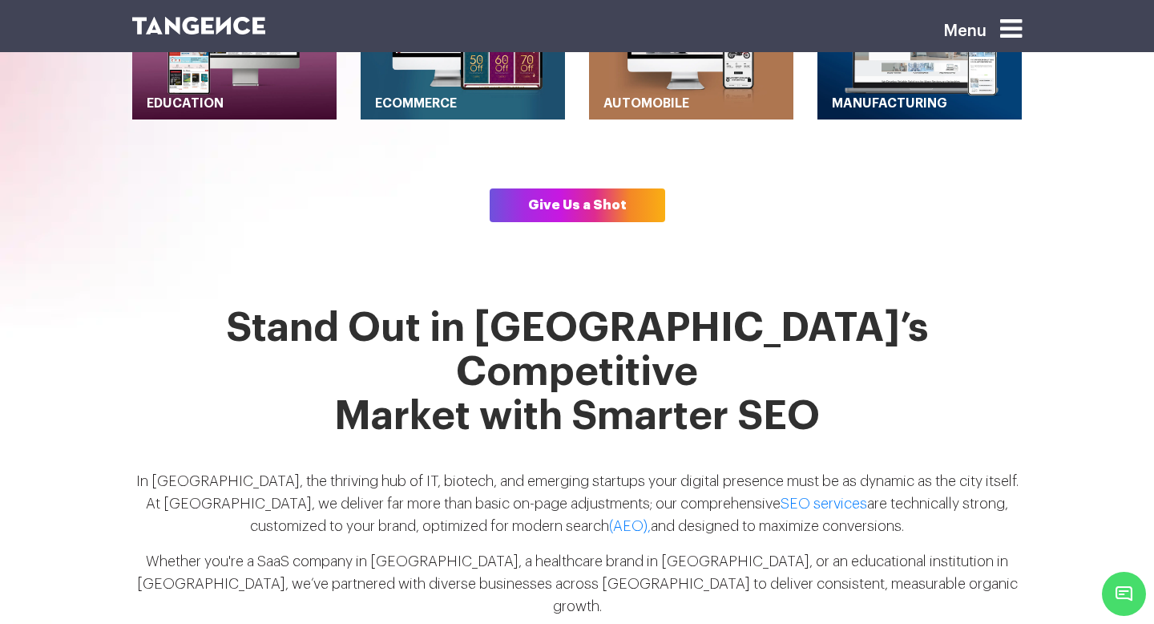
scroll to position [1034, 0]
